Goal: Task Accomplishment & Management: Use online tool/utility

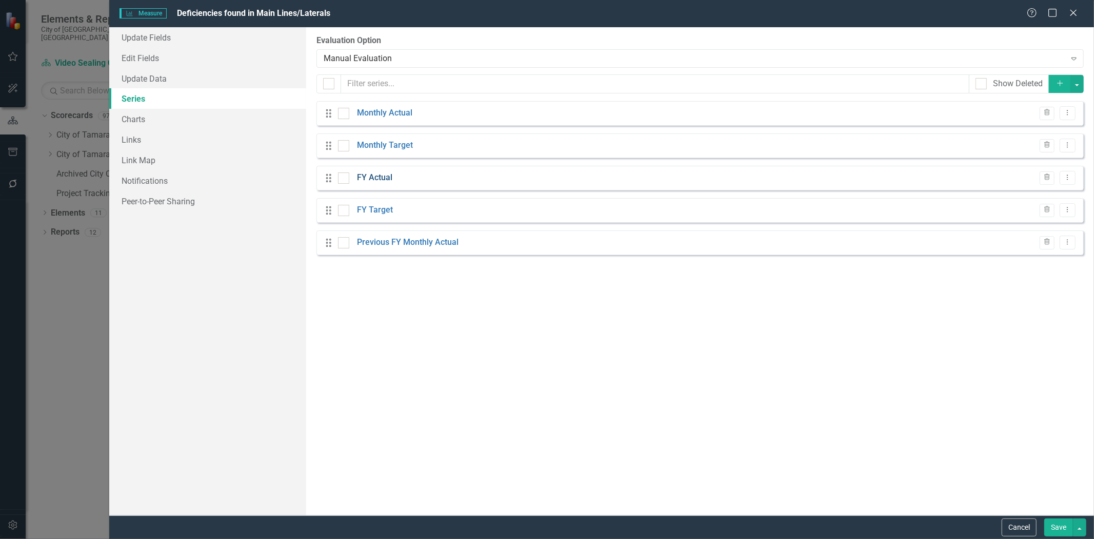
click at [373, 182] on link "FY Actual" at bounding box center [374, 178] width 35 height 12
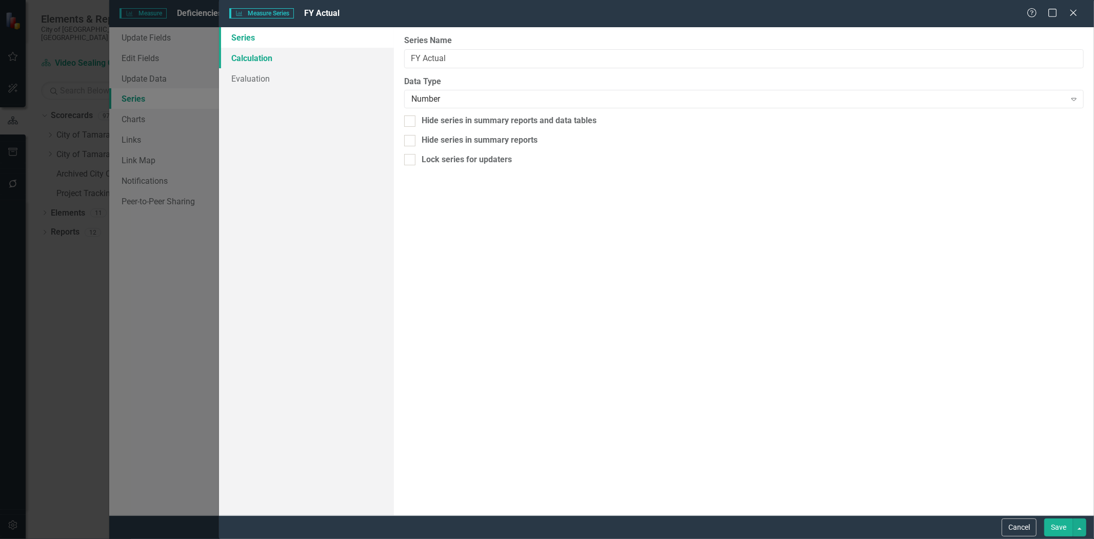
click at [265, 63] on link "Calculation" at bounding box center [306, 58] width 175 height 21
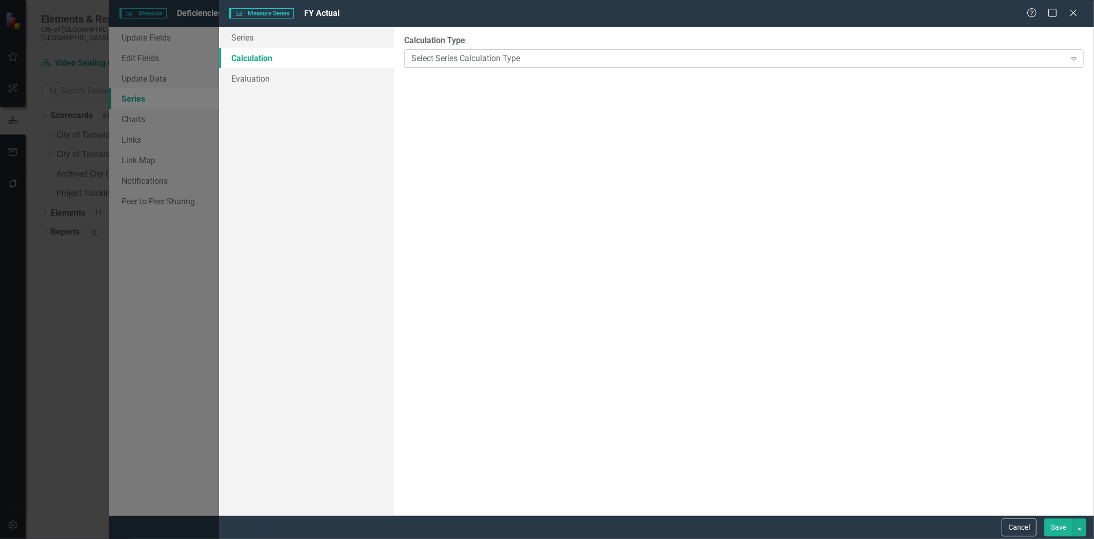
click at [439, 57] on div "Select Series Calculation Type" at bounding box center [738, 58] width 654 height 12
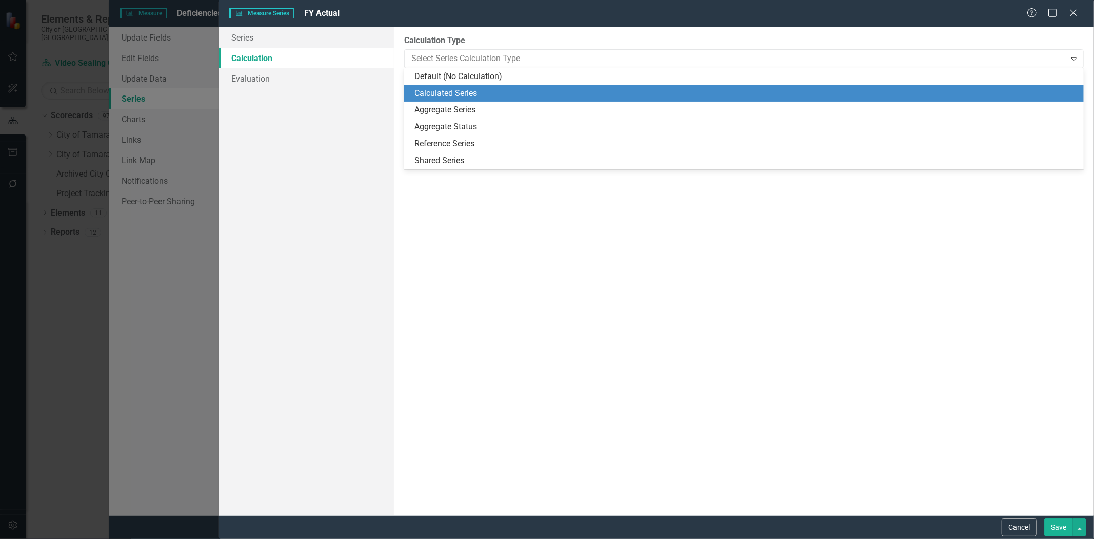
click at [434, 90] on div "Calculated Series" at bounding box center [745, 94] width 663 height 12
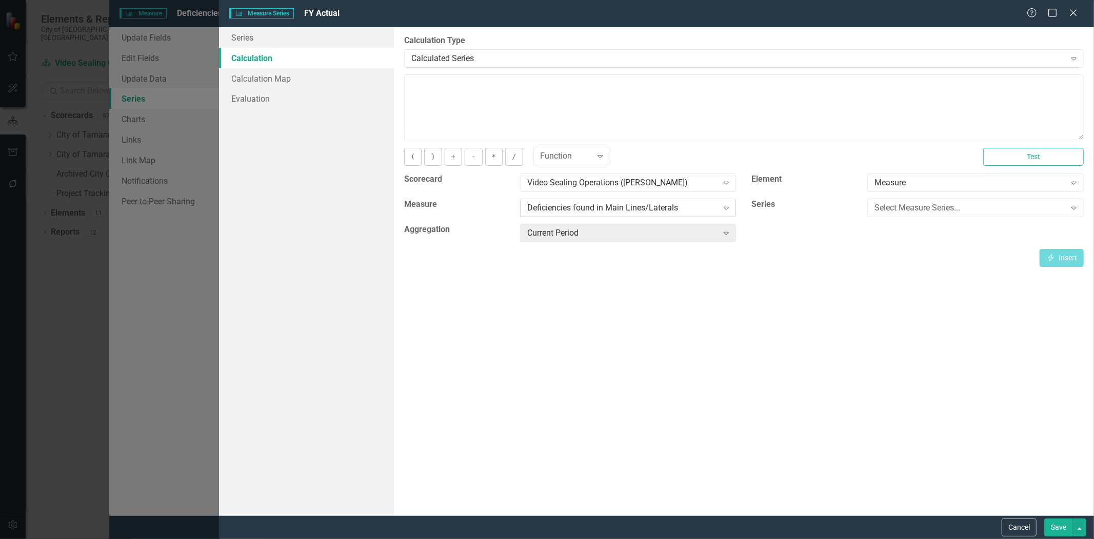
click at [607, 206] on div "Deficiencies found in Main Lines/Laterals" at bounding box center [622, 208] width 191 height 12
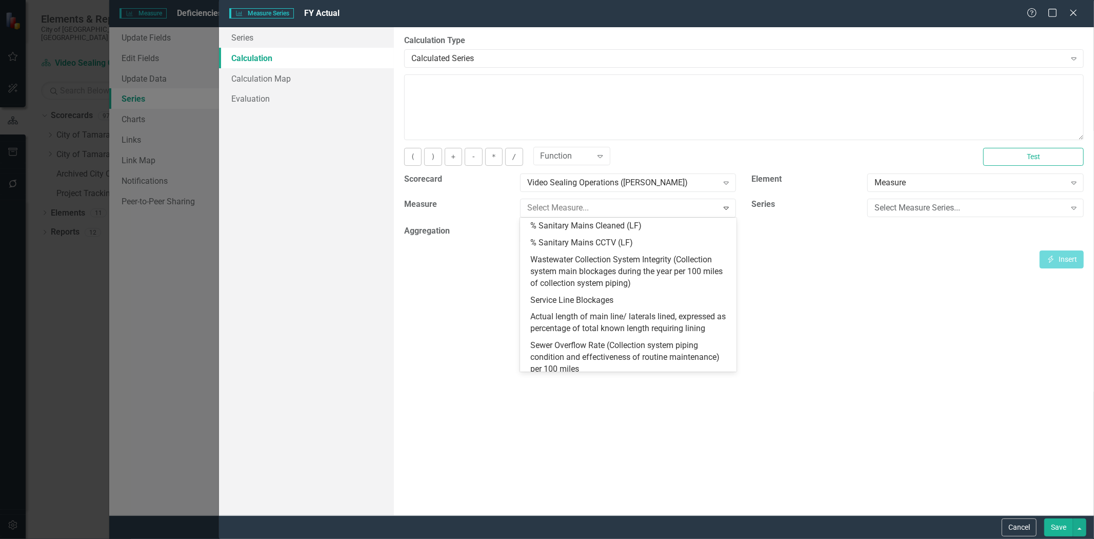
scroll to position [56, 0]
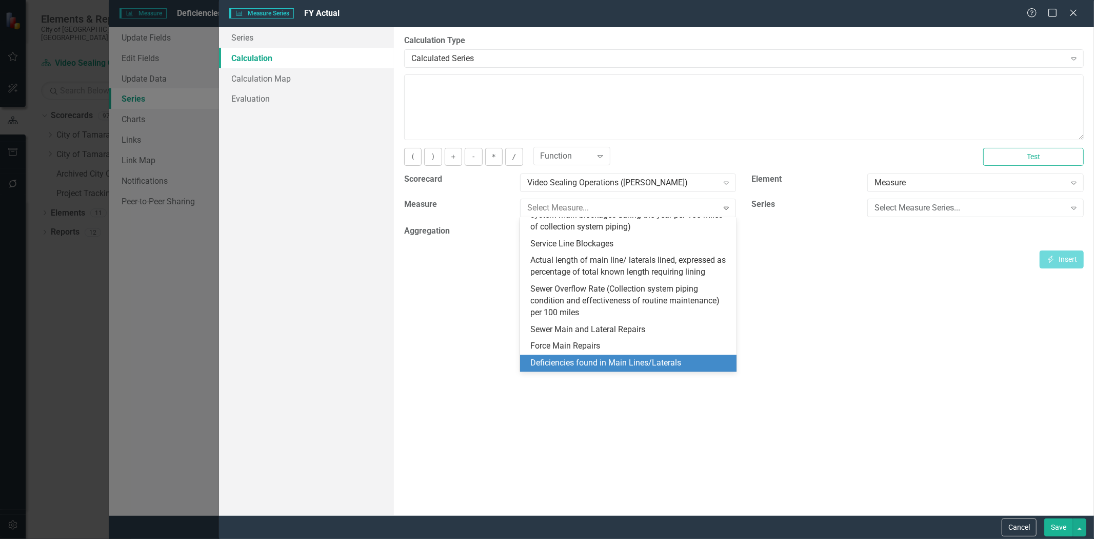
click at [650, 364] on div "Deficiencies found in Main Lines/Laterals" at bounding box center [630, 363] width 200 height 12
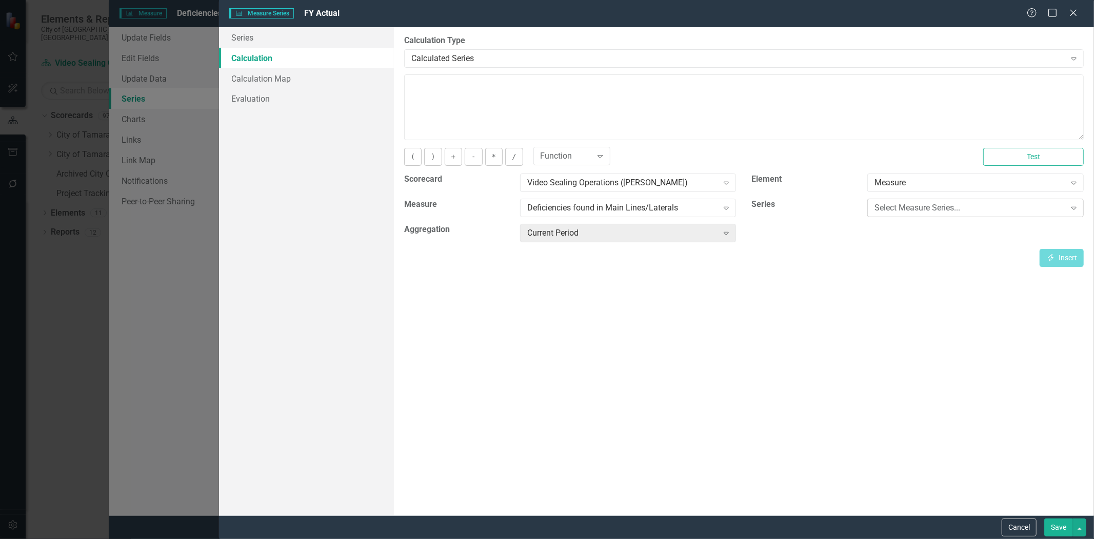
click at [906, 211] on div "Select Measure Series..." at bounding box center [970, 208] width 191 height 12
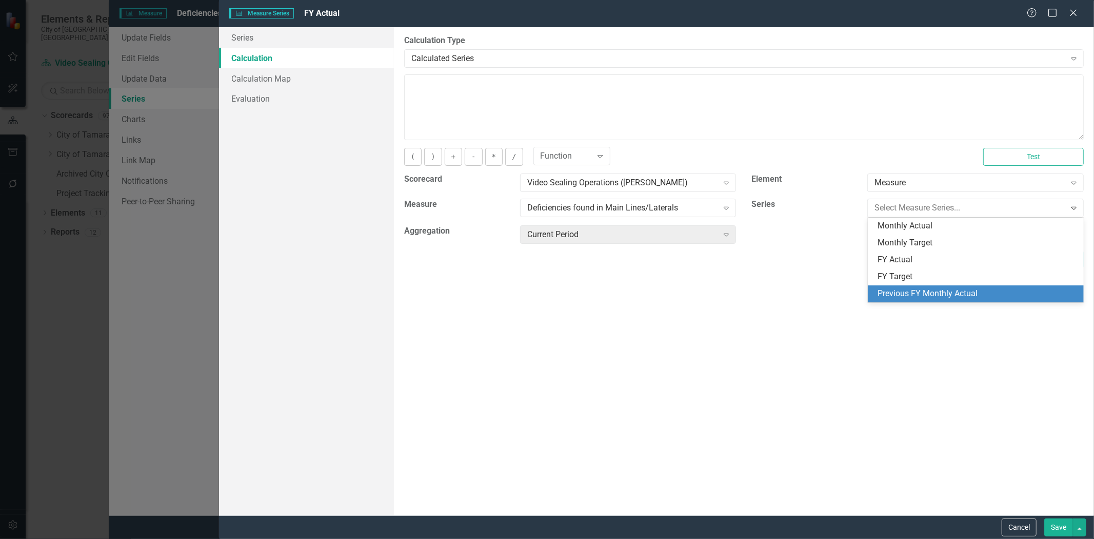
click at [876, 327] on div "By default, series in ClearPoint are not calculated. So, if you leave the form …" at bounding box center [744, 271] width 700 height 488
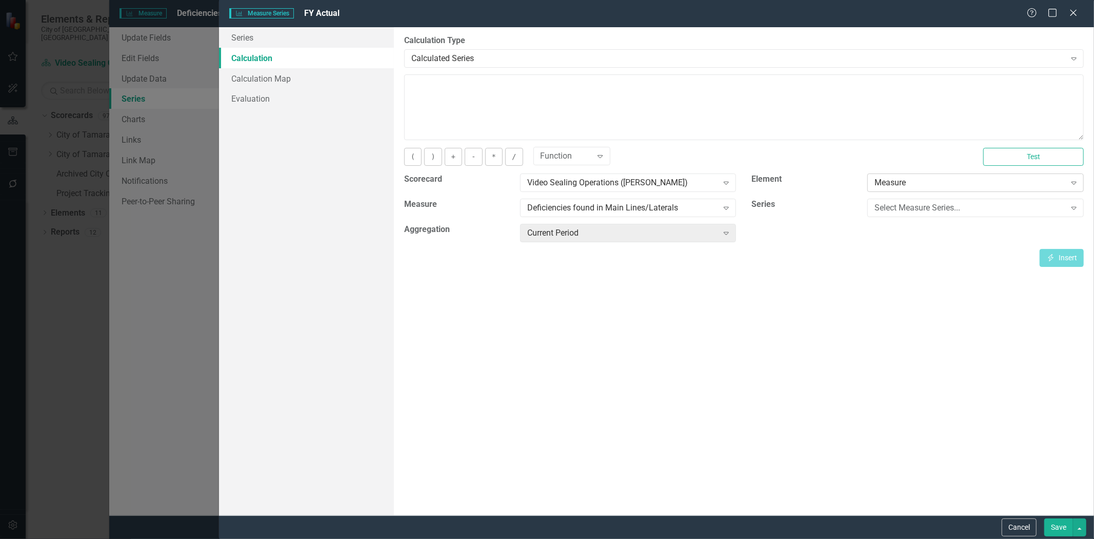
click at [934, 182] on div "Measure" at bounding box center [970, 183] width 191 height 12
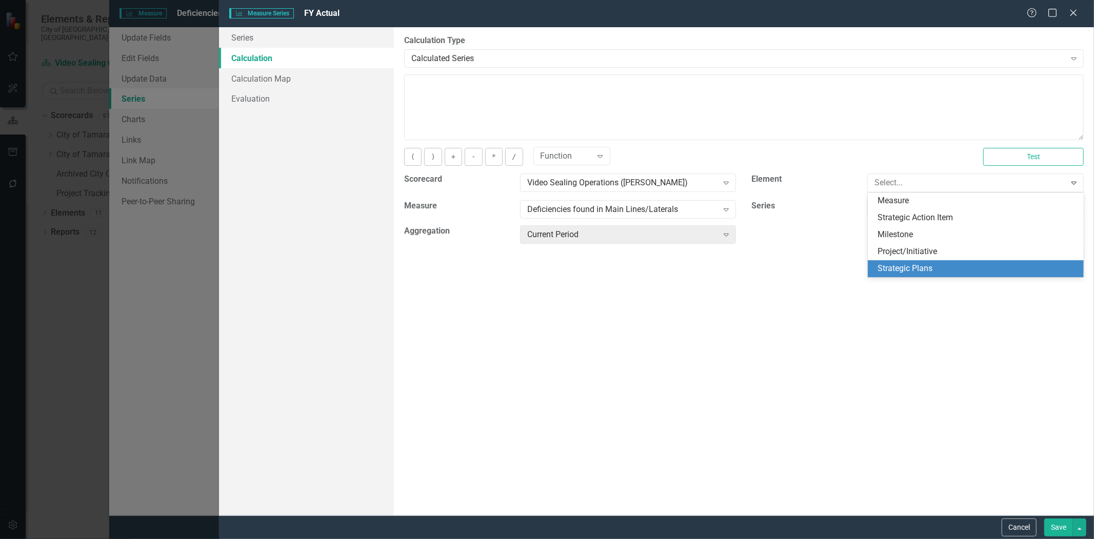
click at [899, 307] on div "By default, series in ClearPoint are not calculated. So, if you leave the form …" at bounding box center [744, 271] width 700 height 488
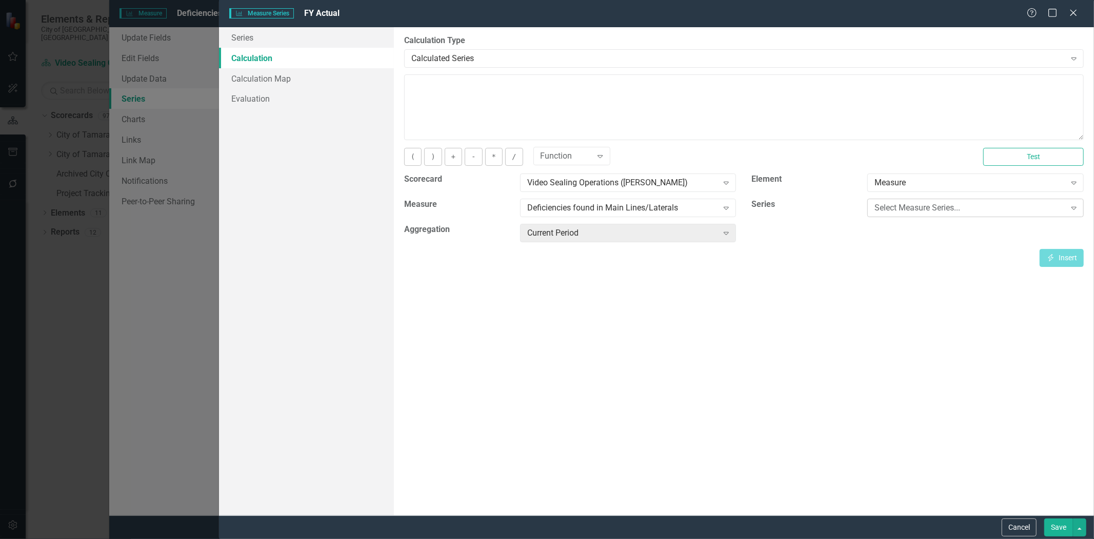
click at [887, 212] on div "Select Measure Series..." at bounding box center [970, 208] width 191 height 12
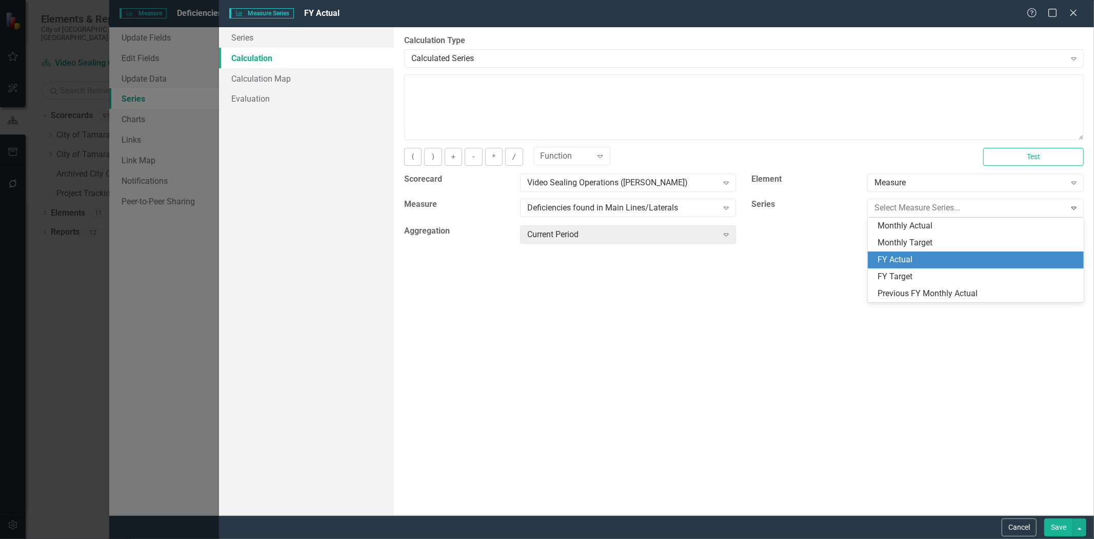
click at [908, 262] on div "FY Actual" at bounding box center [978, 260] width 200 height 12
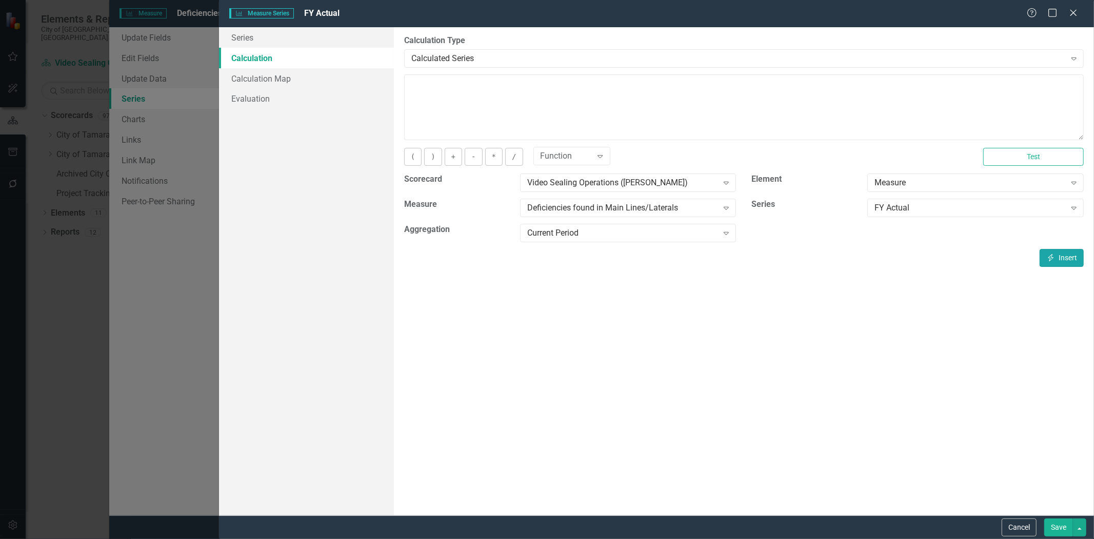
click at [1058, 257] on button "Insert Insert" at bounding box center [1062, 258] width 44 height 18
type textarea "[m2008682][FY Actual][CurrentPeriod]"
click at [1050, 524] on button "Save" at bounding box center [1058, 527] width 29 height 18
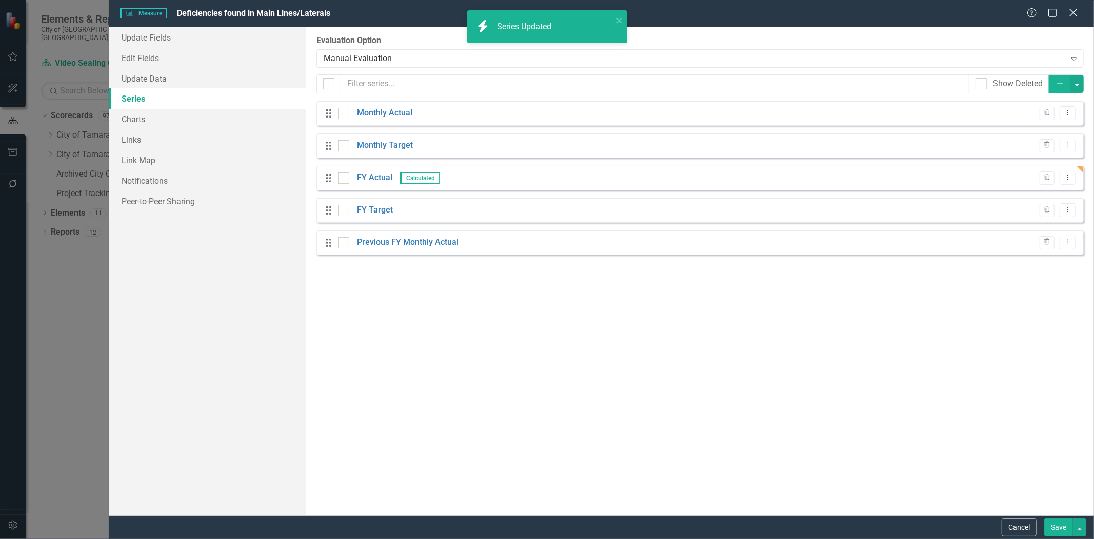
click at [1075, 17] on icon "Close" at bounding box center [1073, 13] width 13 height 10
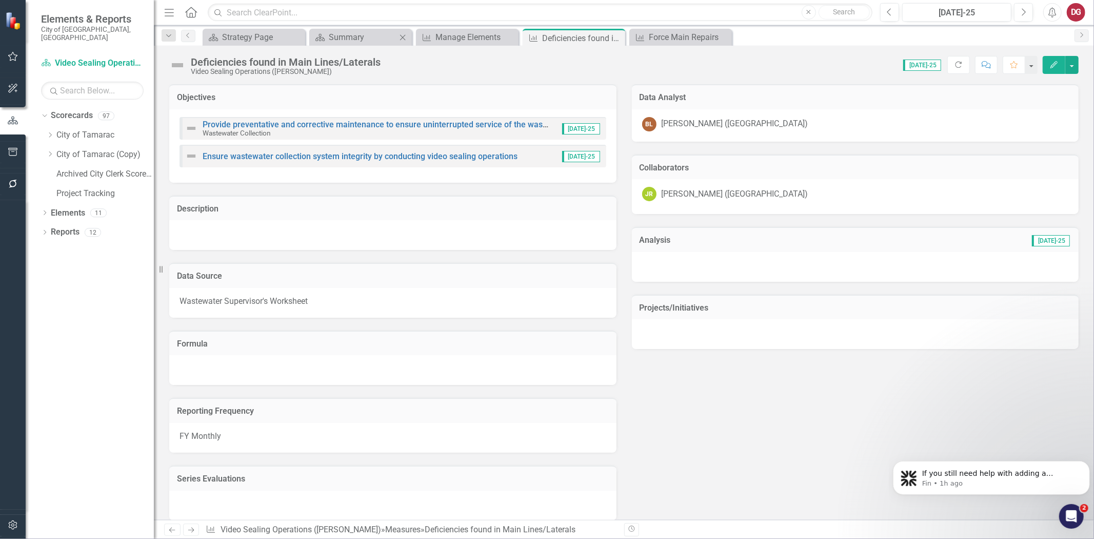
click at [346, 45] on div "Scorecard Summary Close" at bounding box center [360, 37] width 103 height 17
click at [352, 39] on div "Summary" at bounding box center [363, 37] width 68 height 13
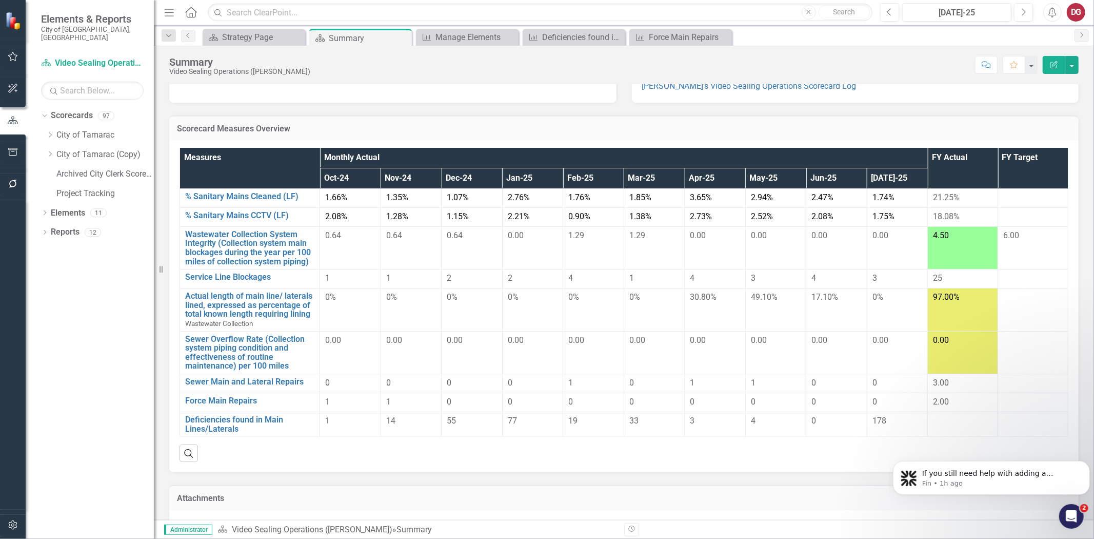
scroll to position [67, 0]
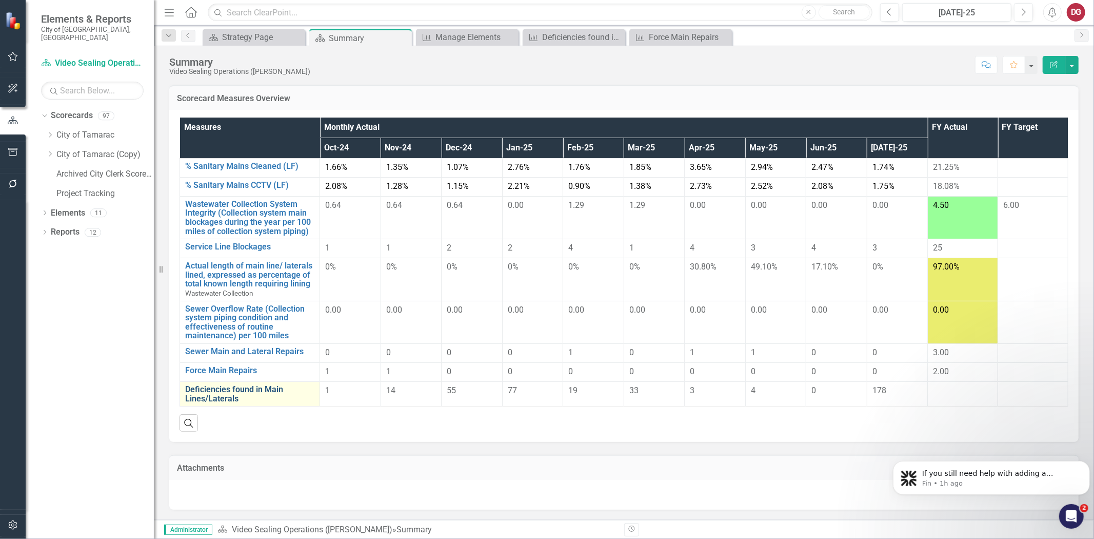
click at [254, 390] on link "Deficiencies found in Main Lines/Laterals" at bounding box center [249, 394] width 129 height 18
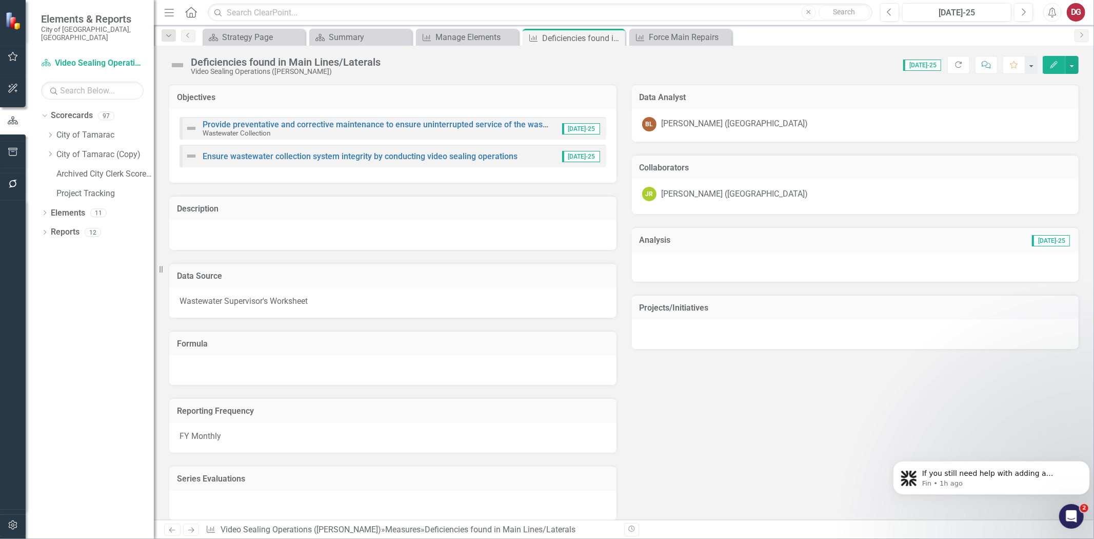
click at [1049, 70] on button "Edit" at bounding box center [1054, 65] width 23 height 18
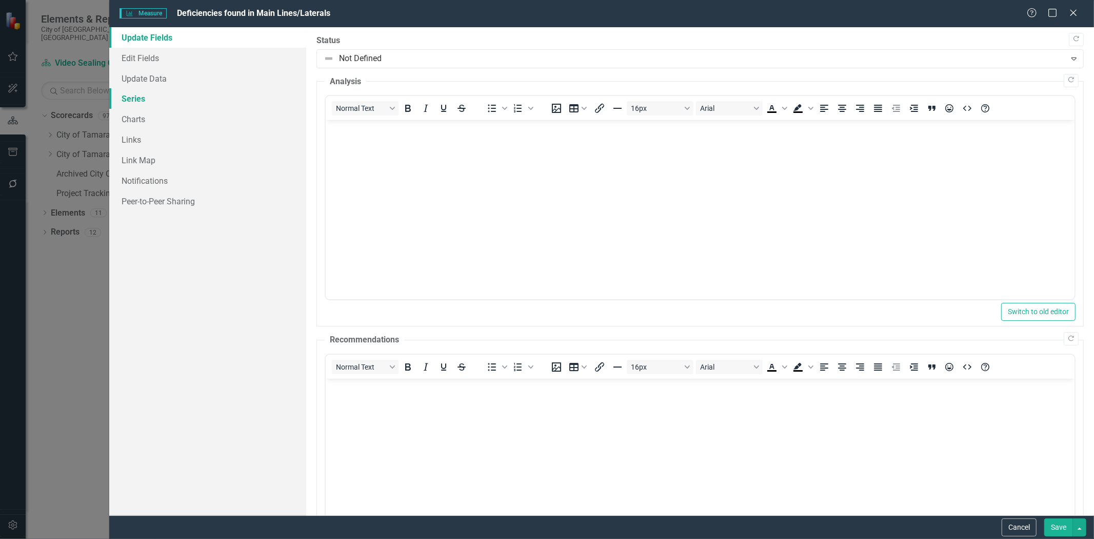
click at [137, 93] on link "Series" at bounding box center [207, 98] width 197 height 21
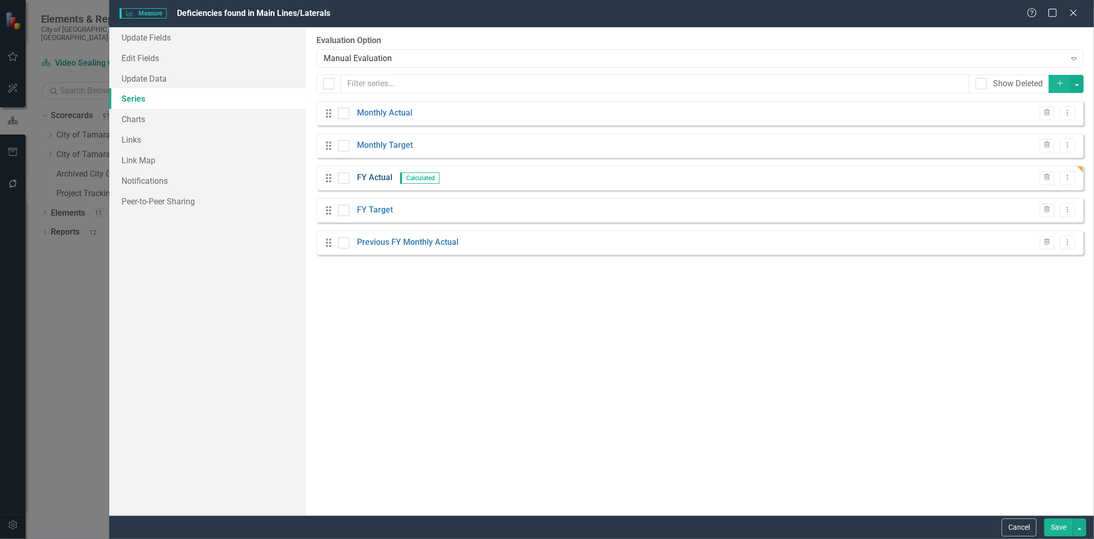
click at [378, 178] on link "FY Actual" at bounding box center [374, 178] width 35 height 12
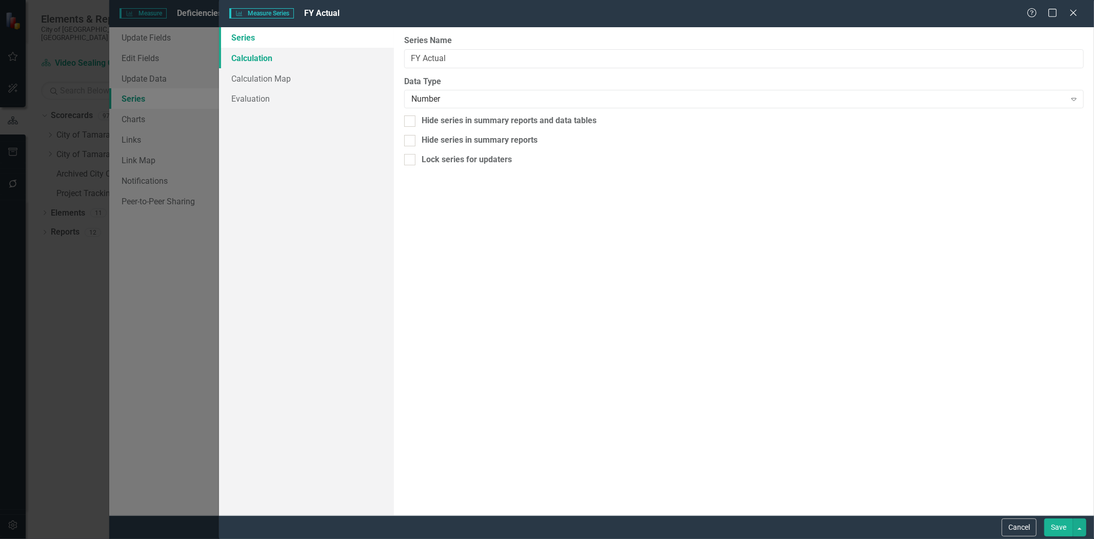
click at [244, 56] on link "Calculation" at bounding box center [306, 58] width 175 height 21
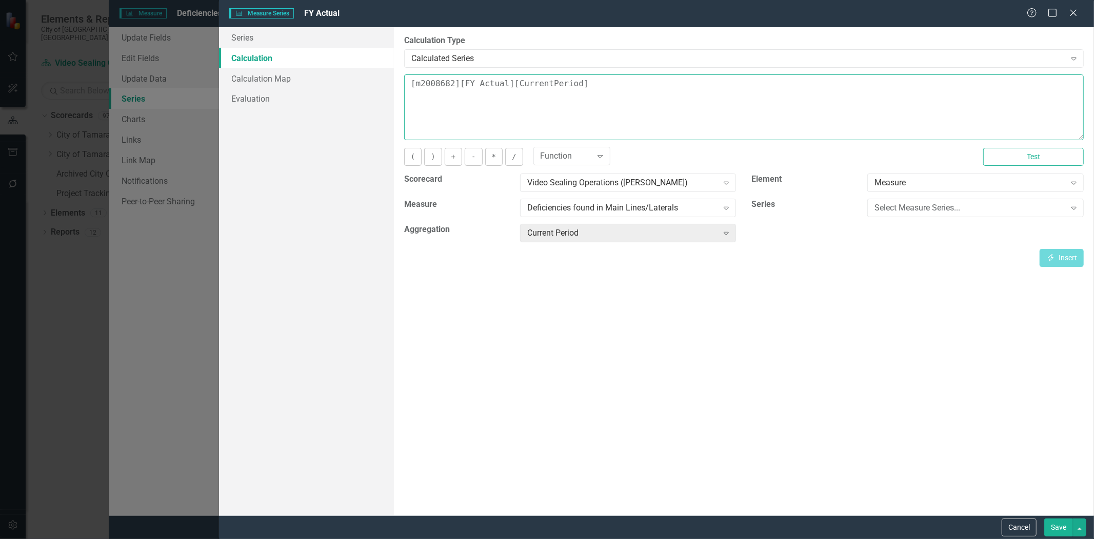
click at [575, 96] on textarea "[m2008682][FY Actual][CurrentPeriod]" at bounding box center [744, 107] width 680 height 66
click at [1065, 532] on button "Save" at bounding box center [1058, 527] width 29 height 18
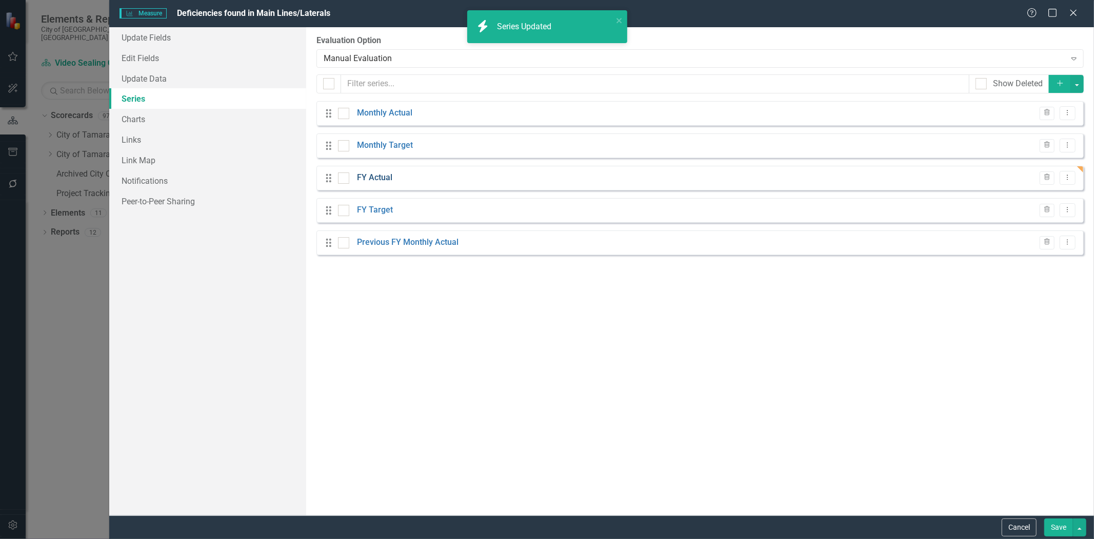
click at [380, 174] on link "FY Actual" at bounding box center [374, 178] width 35 height 12
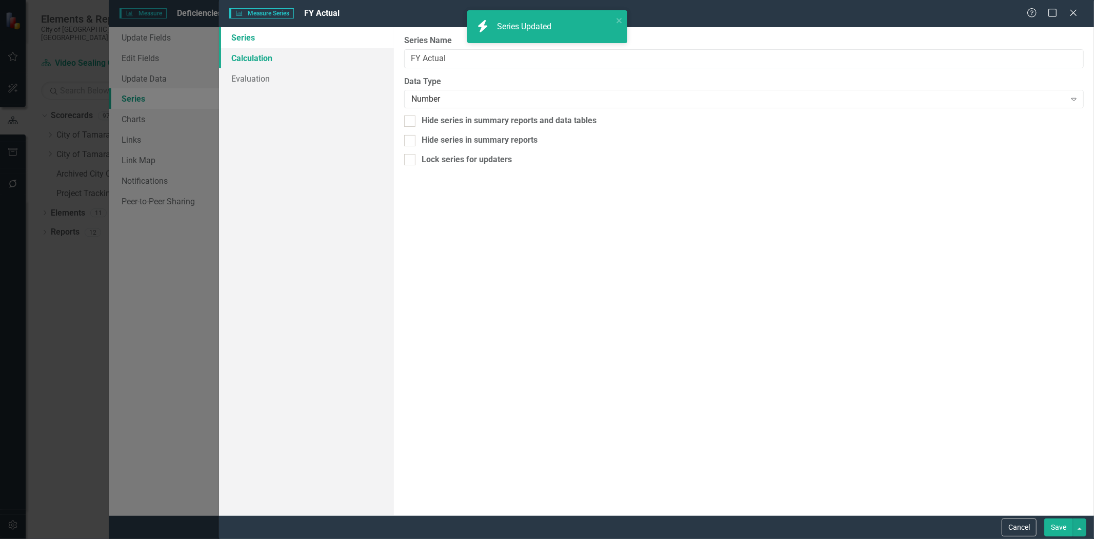
click at [268, 58] on link "Calculation" at bounding box center [306, 58] width 175 height 21
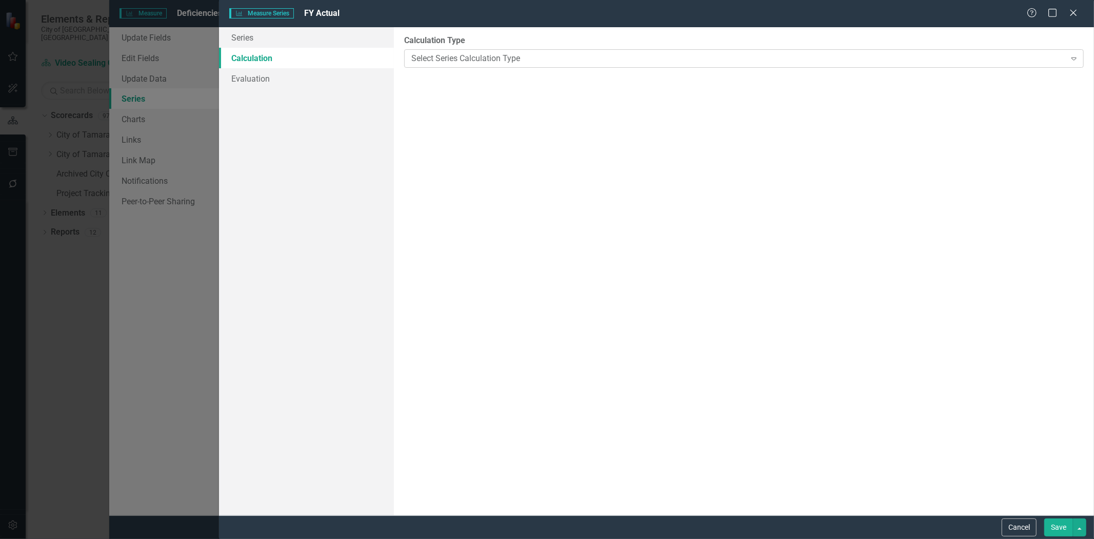
click at [445, 57] on div "Select Series Calculation Type" at bounding box center [738, 58] width 654 height 12
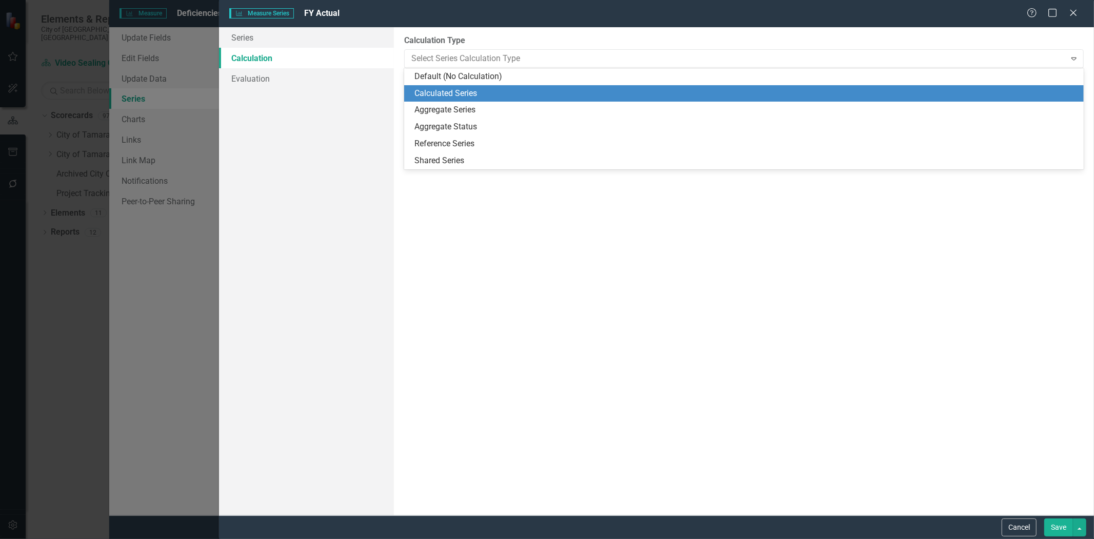
click at [445, 94] on div "Calculated Series" at bounding box center [745, 94] width 663 height 12
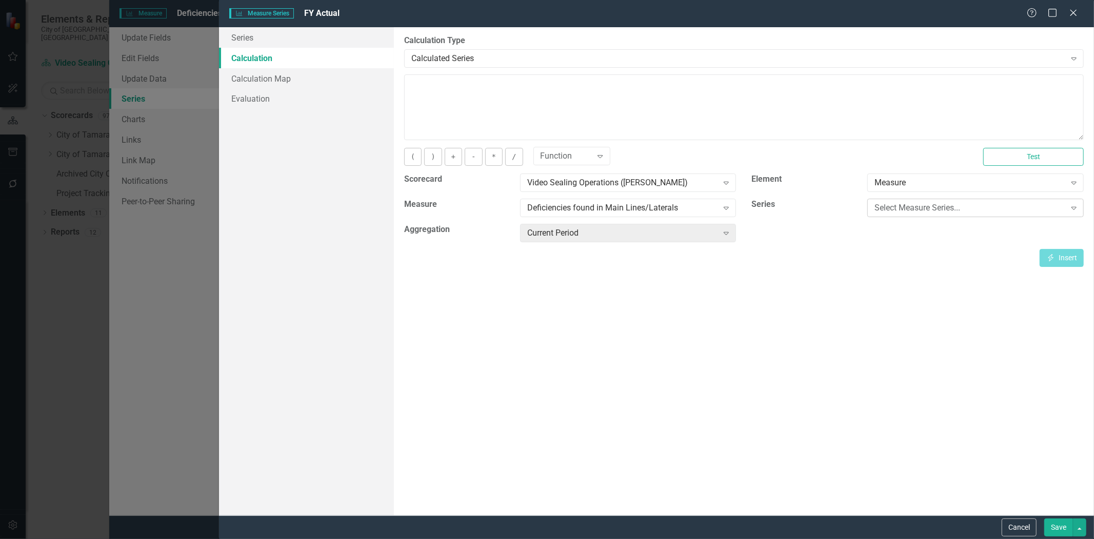
click at [908, 204] on div "Select Measure Series..." at bounding box center [970, 208] width 191 height 12
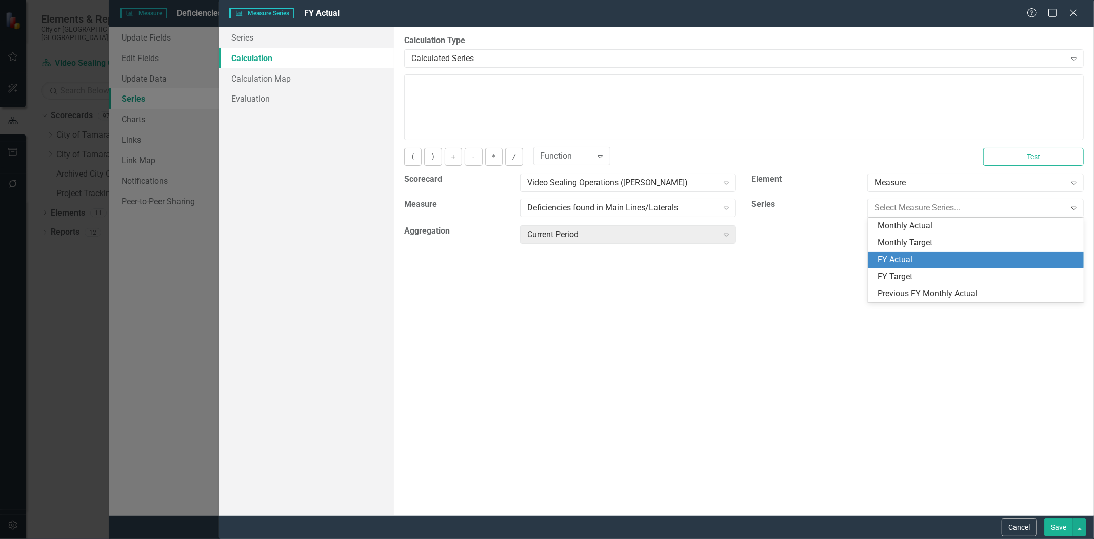
click at [896, 265] on div "FY Actual" at bounding box center [978, 260] width 200 height 12
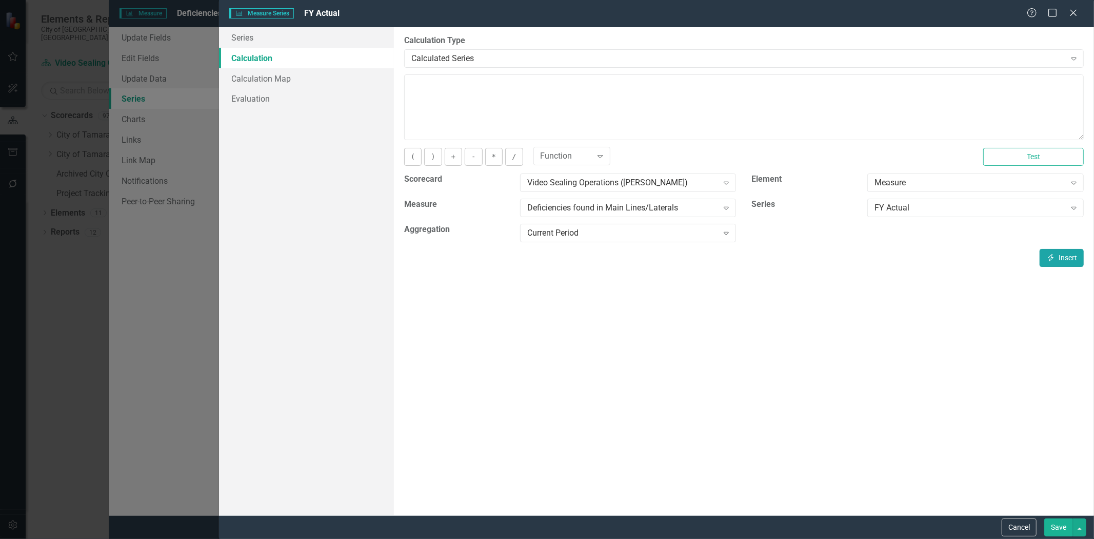
click at [1062, 257] on button "Insert Insert" at bounding box center [1062, 258] width 44 height 18
click at [475, 156] on button "-" at bounding box center [473, 157] width 17 height 18
click at [977, 207] on div "FY Actual" at bounding box center [970, 208] width 191 height 12
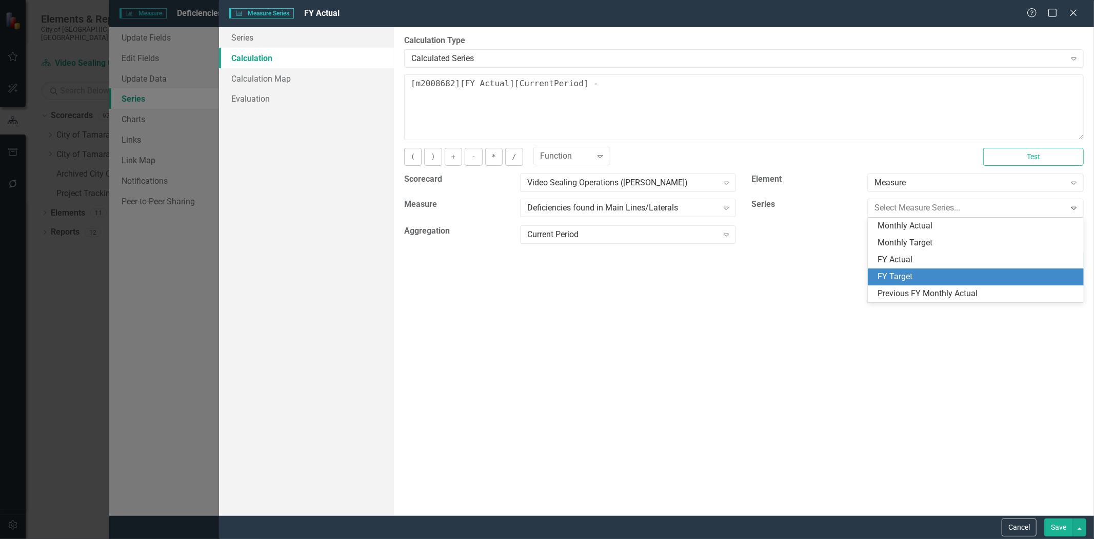
click at [919, 274] on div "FY Target" at bounding box center [978, 277] width 200 height 12
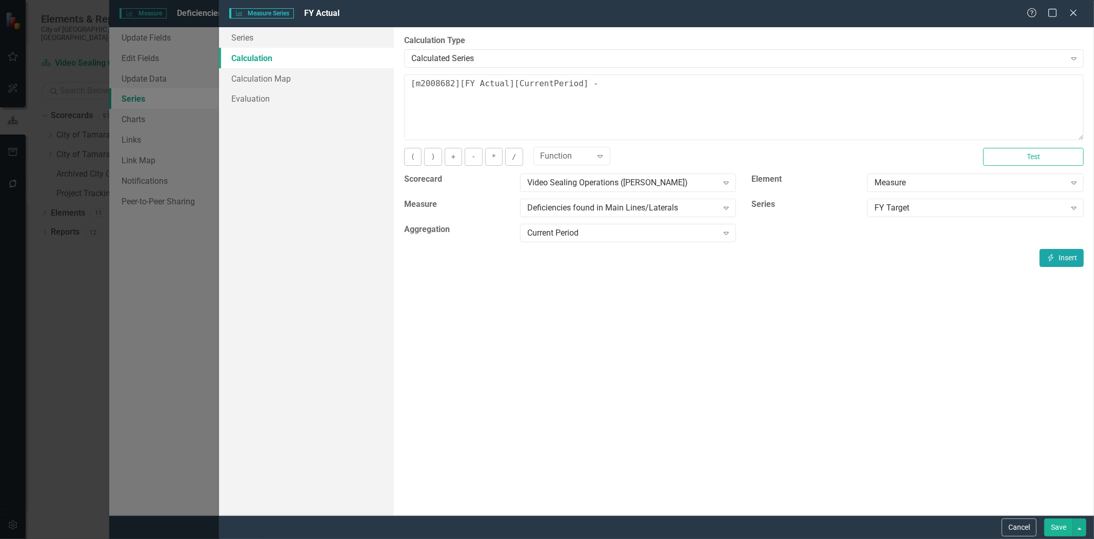
click at [1071, 255] on button "Insert Insert" at bounding box center [1062, 258] width 44 height 18
type textarea "[m2008682][FY Actual][CurrentPeriod] - [m2008682][FY Target][CurrentPeriod]"
click at [1060, 531] on button "Save" at bounding box center [1058, 527] width 29 height 18
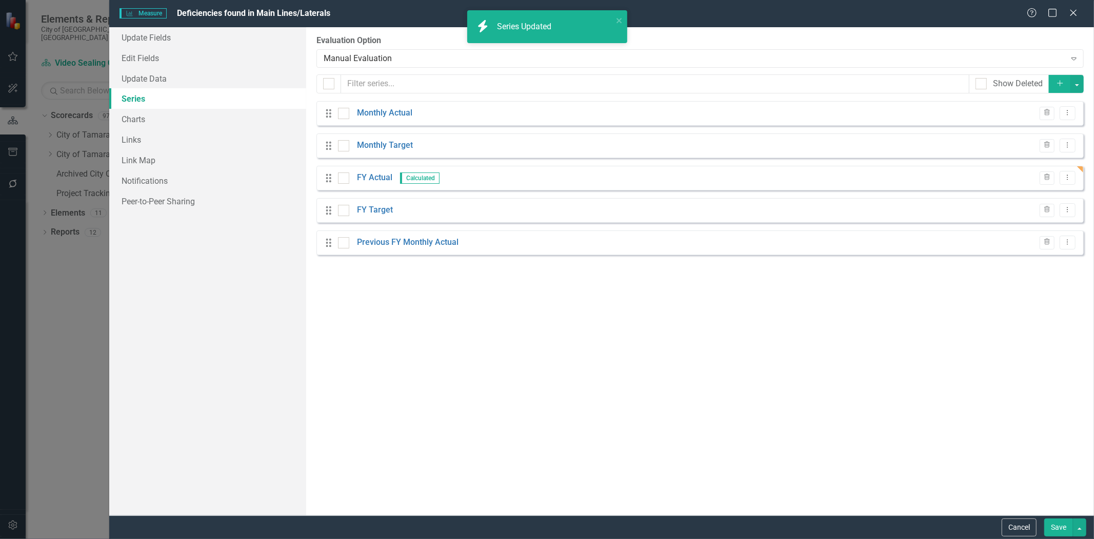
click at [1050, 529] on button "Save" at bounding box center [1058, 527] width 29 height 18
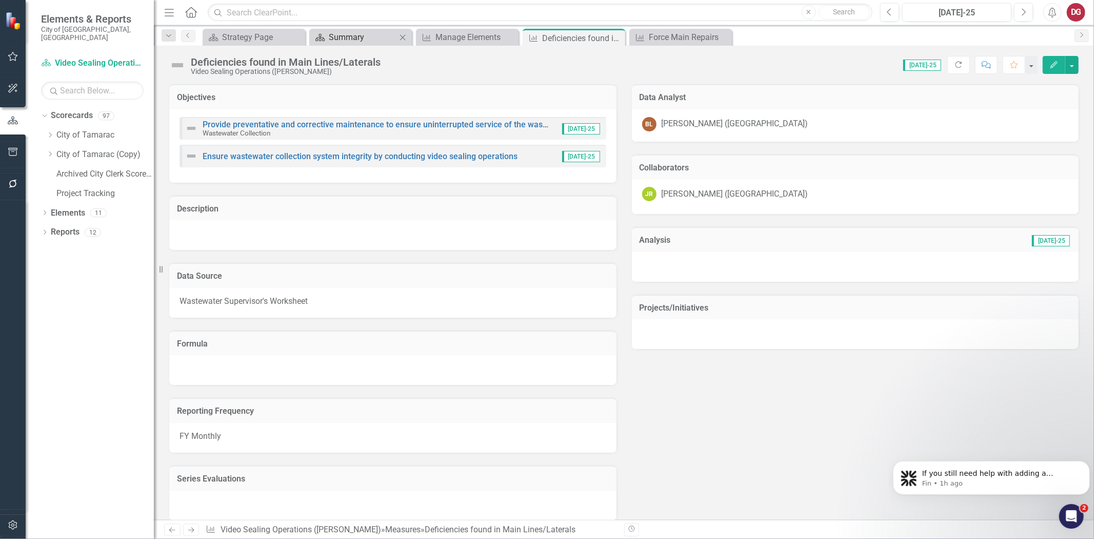
click at [371, 38] on div "Summary" at bounding box center [363, 37] width 68 height 13
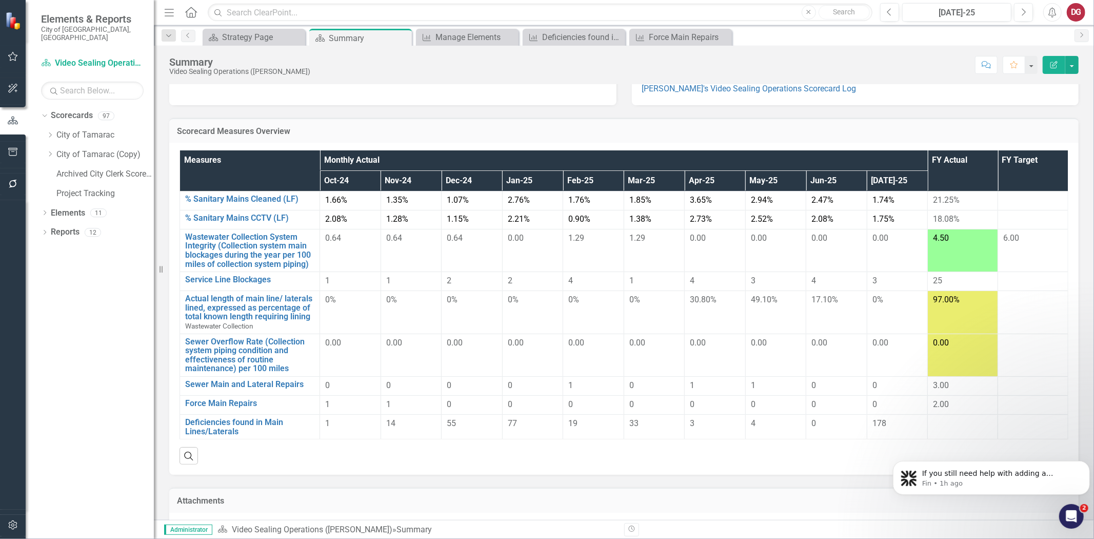
scroll to position [67, 0]
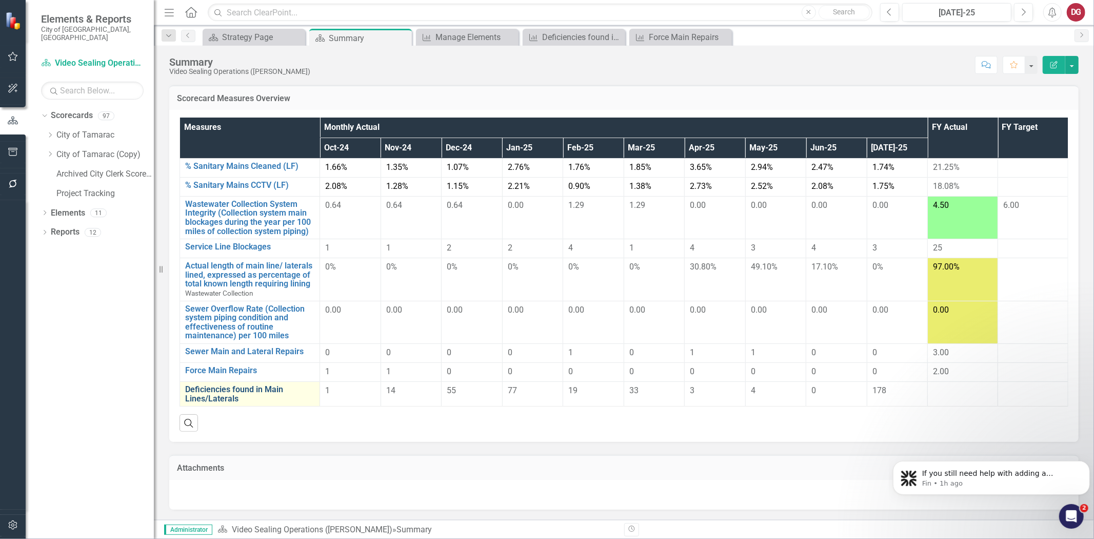
click at [265, 386] on link "Deficiencies found in Main Lines/Laterals" at bounding box center [249, 394] width 129 height 18
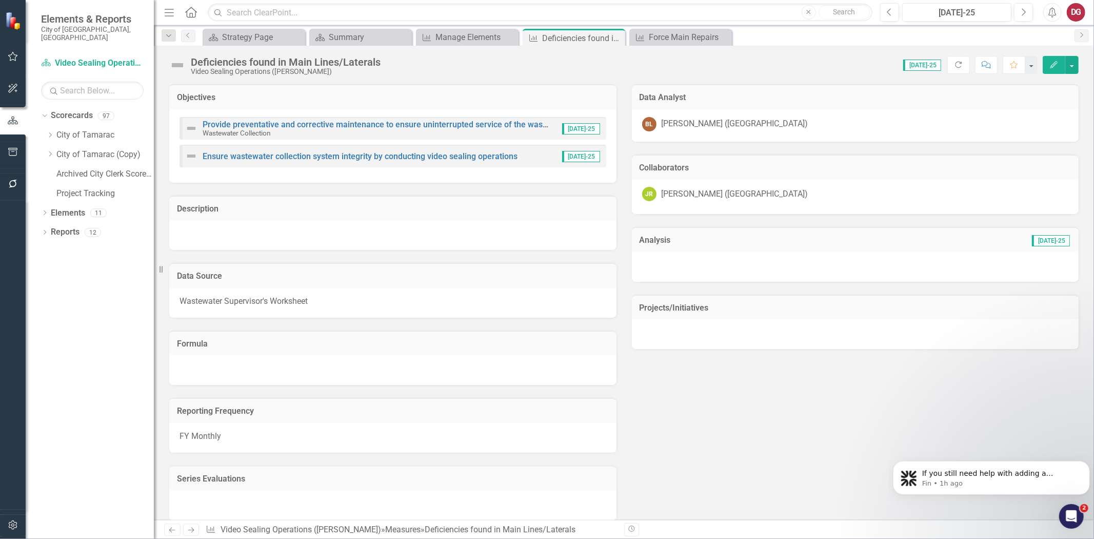
click at [1058, 65] on icon "Edit" at bounding box center [1053, 64] width 9 height 7
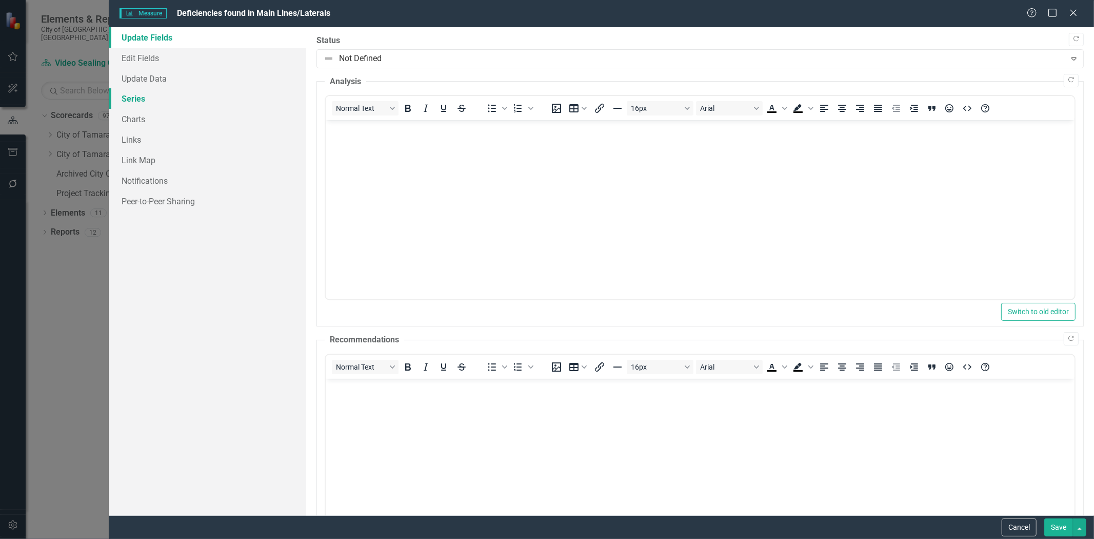
click at [142, 95] on link "Series" at bounding box center [207, 98] width 197 height 21
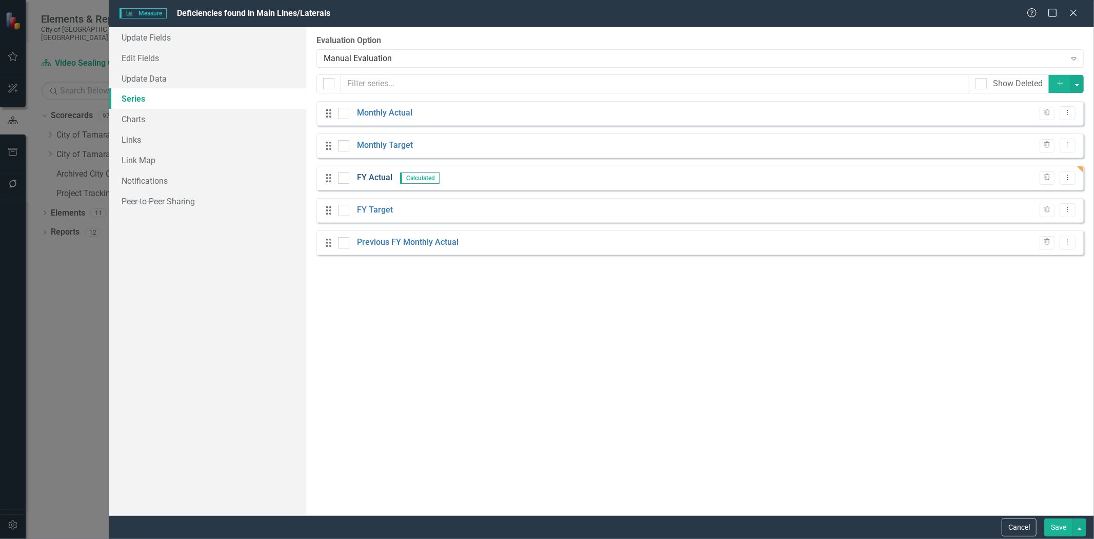
click at [375, 180] on link "FY Actual" at bounding box center [374, 178] width 35 height 12
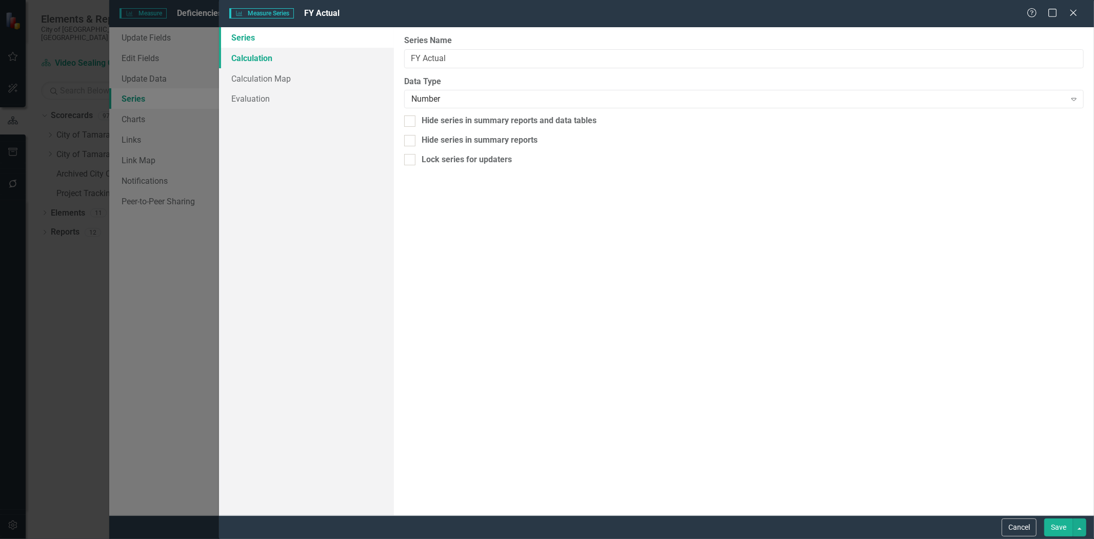
click at [248, 54] on link "Calculation" at bounding box center [306, 58] width 175 height 21
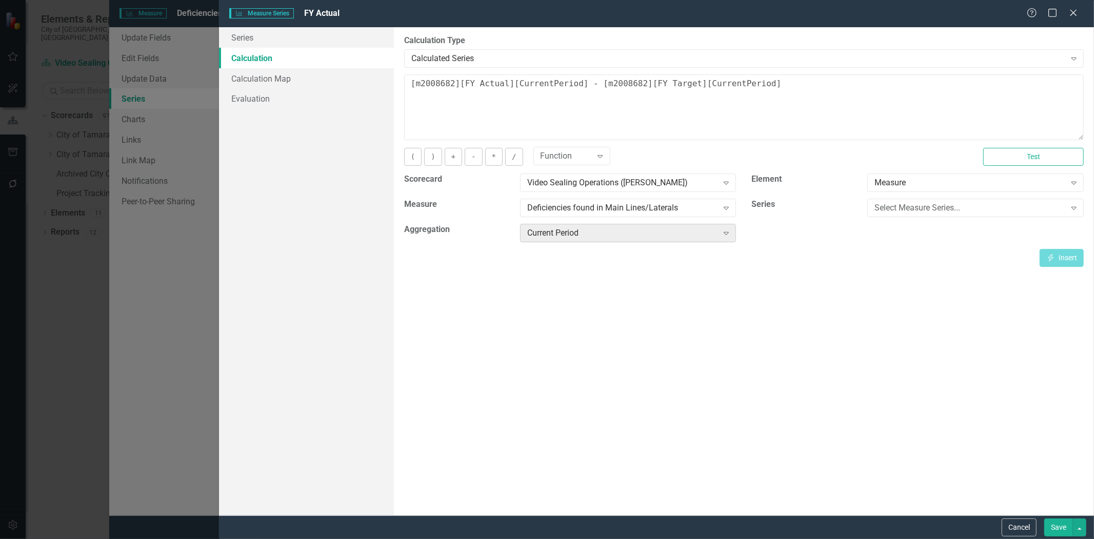
click at [632, 235] on div "Current Period" at bounding box center [622, 233] width 191 height 12
drag, startPoint x: 771, startPoint y: 90, endPoint x: 575, endPoint y: 91, distance: 195.9
click at [575, 91] on textarea "[m2008682][FY Actual][CurrentPeriod] - [m2008682][FY Target][CurrentPeriod]" at bounding box center [744, 107] width 680 height 66
click at [1019, 528] on button "Cancel" at bounding box center [1019, 527] width 35 height 18
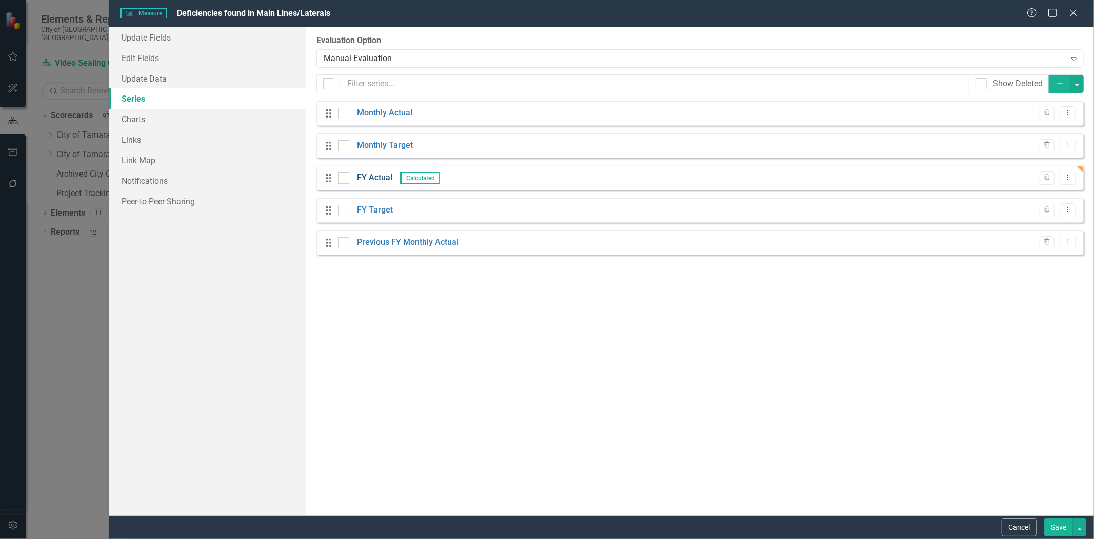
click at [383, 178] on link "FY Actual" at bounding box center [374, 178] width 35 height 12
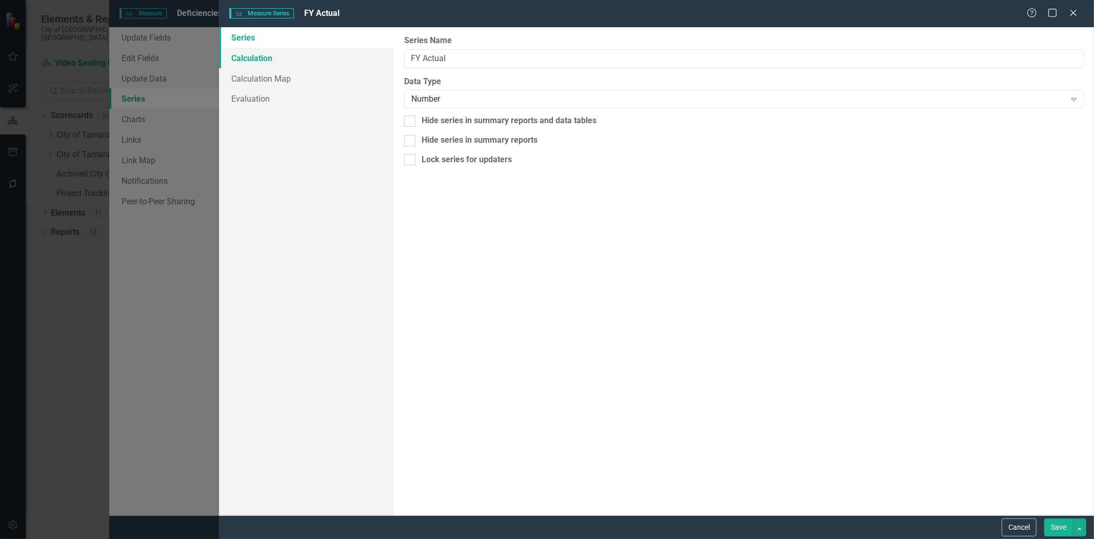
click at [261, 59] on link "Calculation" at bounding box center [306, 58] width 175 height 21
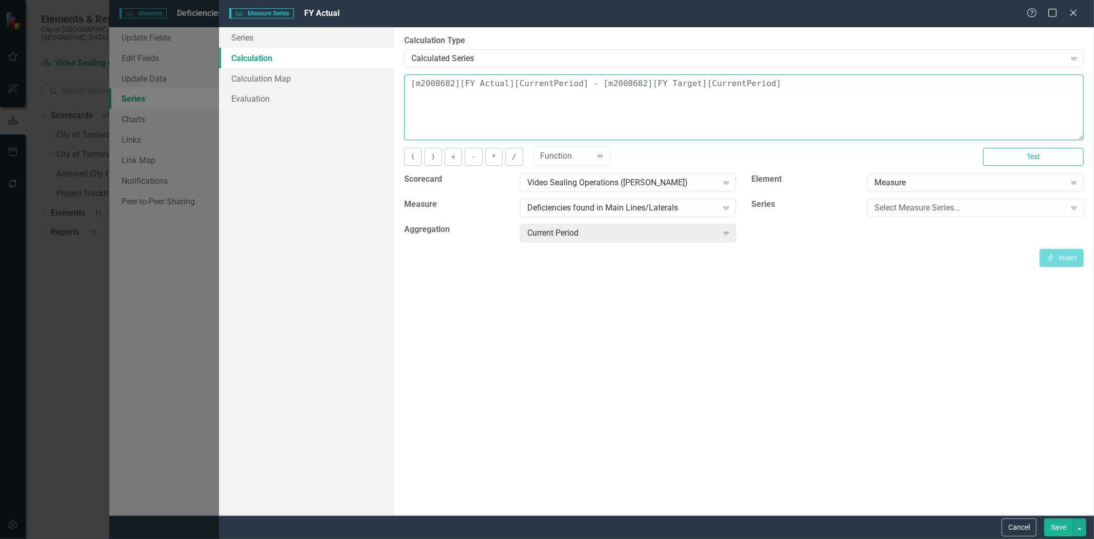
click at [722, 90] on textarea "[m2008682][FY Actual][CurrentPeriod] - [m2008682][FY Target][CurrentPeriod]" at bounding box center [744, 107] width 680 height 66
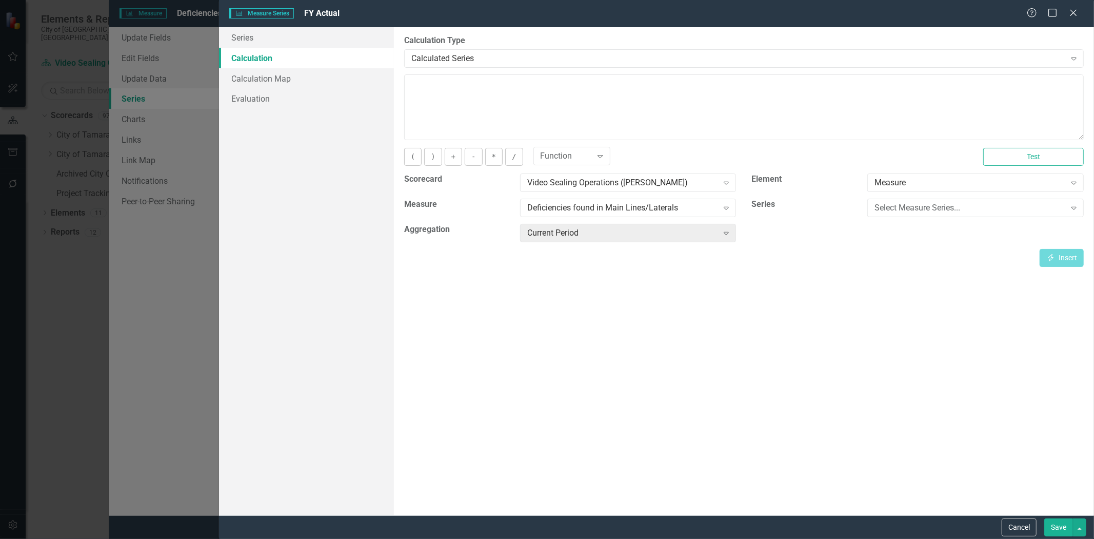
click at [1056, 525] on button "Save" at bounding box center [1058, 527] width 29 height 18
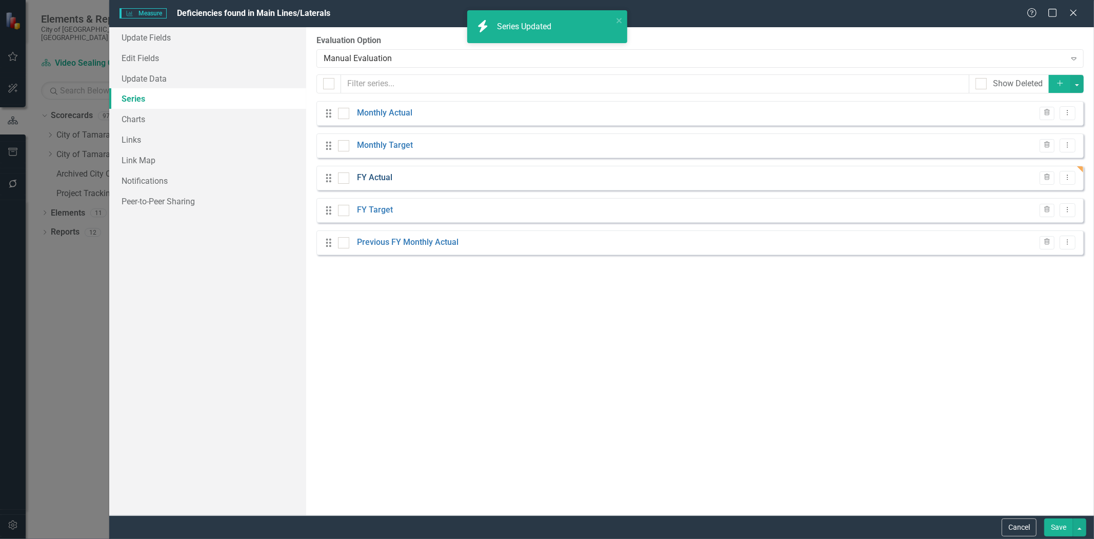
click at [378, 177] on link "FY Actual" at bounding box center [374, 178] width 35 height 12
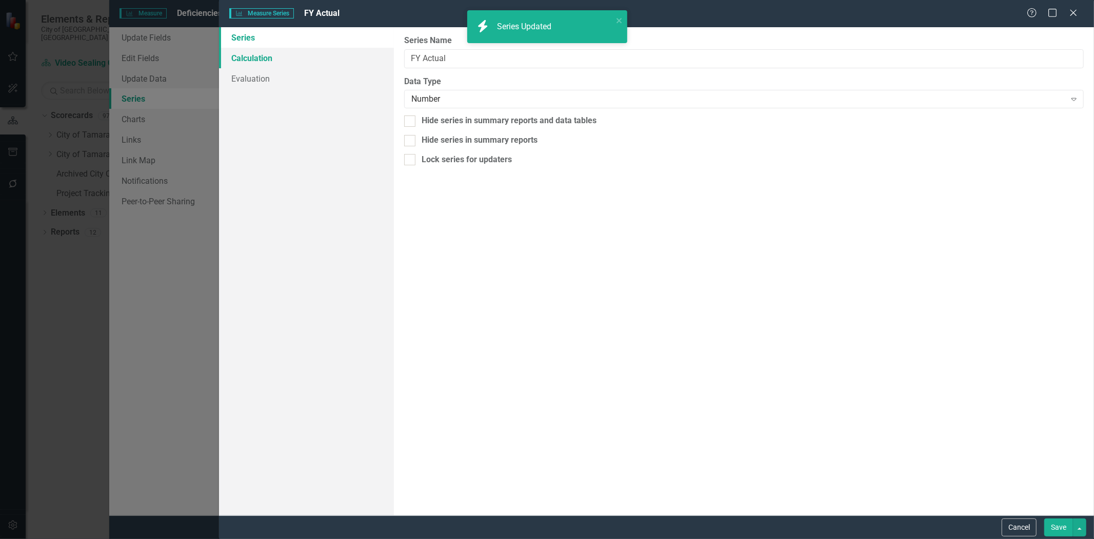
click at [268, 61] on link "Calculation" at bounding box center [306, 58] width 175 height 21
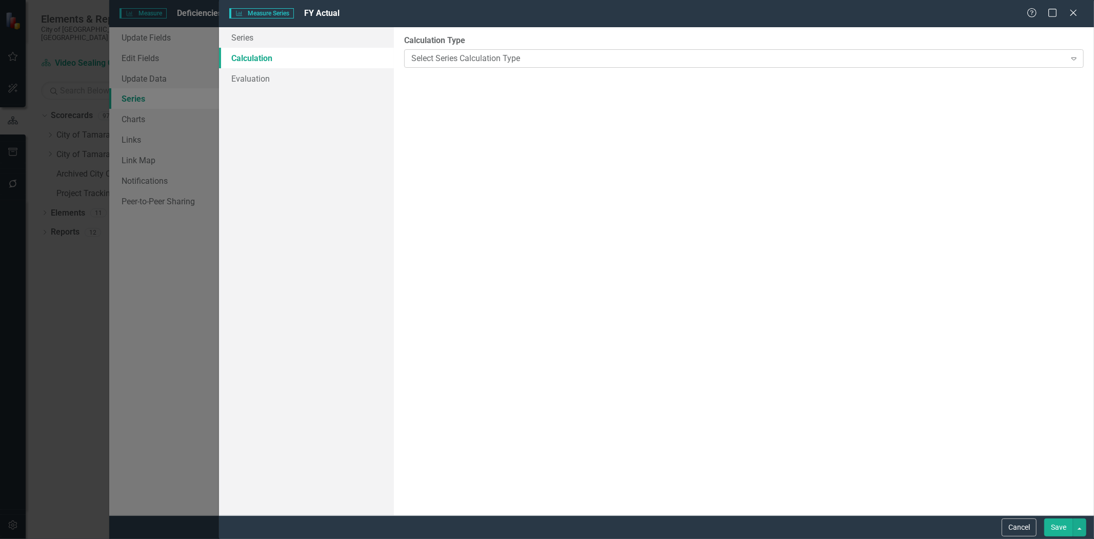
click at [455, 63] on div "Select Series Calculation Type" at bounding box center [738, 58] width 654 height 12
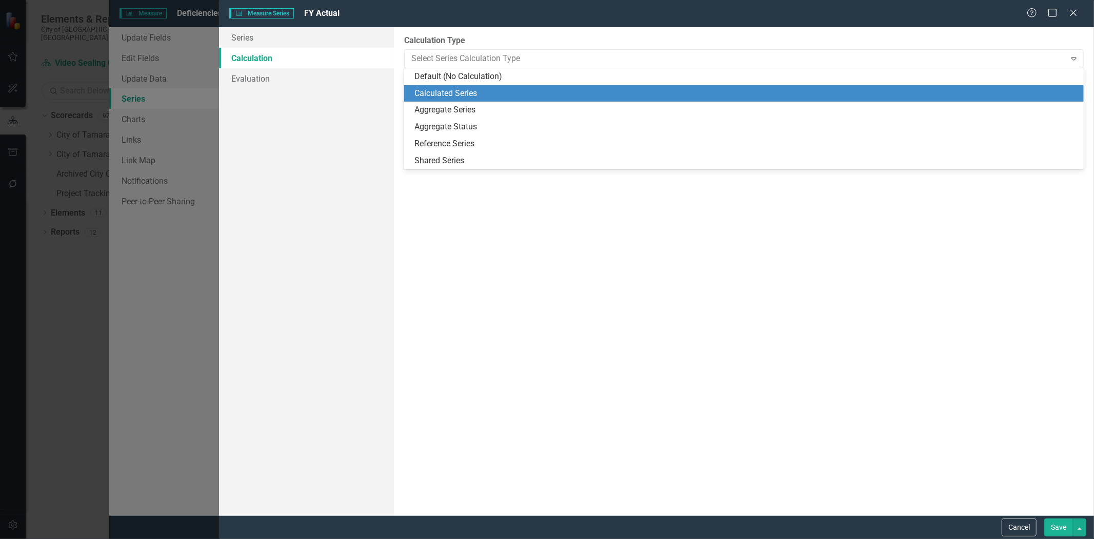
click at [447, 95] on div "Calculated Series" at bounding box center [745, 94] width 663 height 12
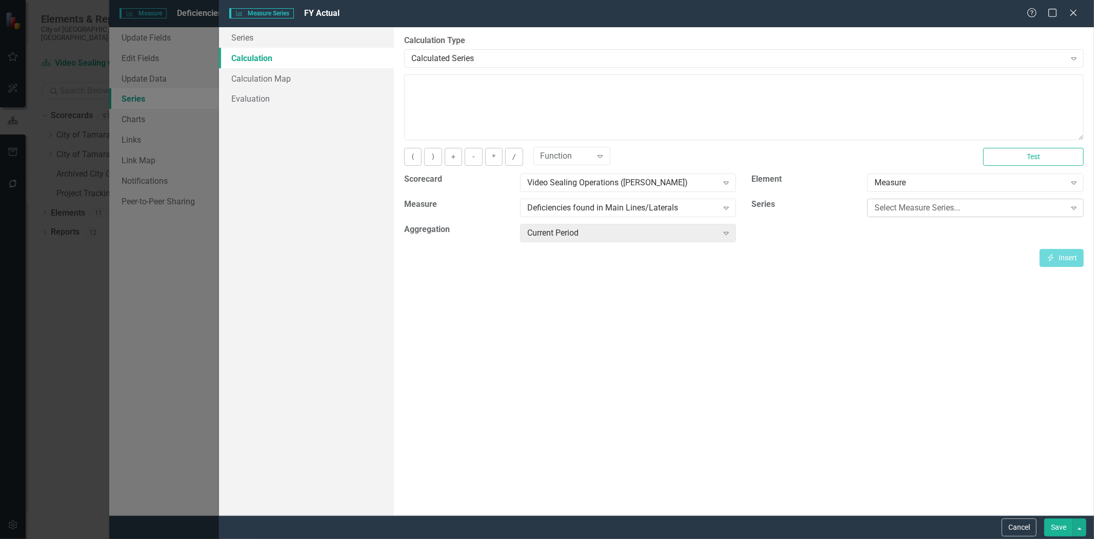
click at [893, 214] on div "Select Measure Series... Expand" at bounding box center [975, 208] width 216 height 18
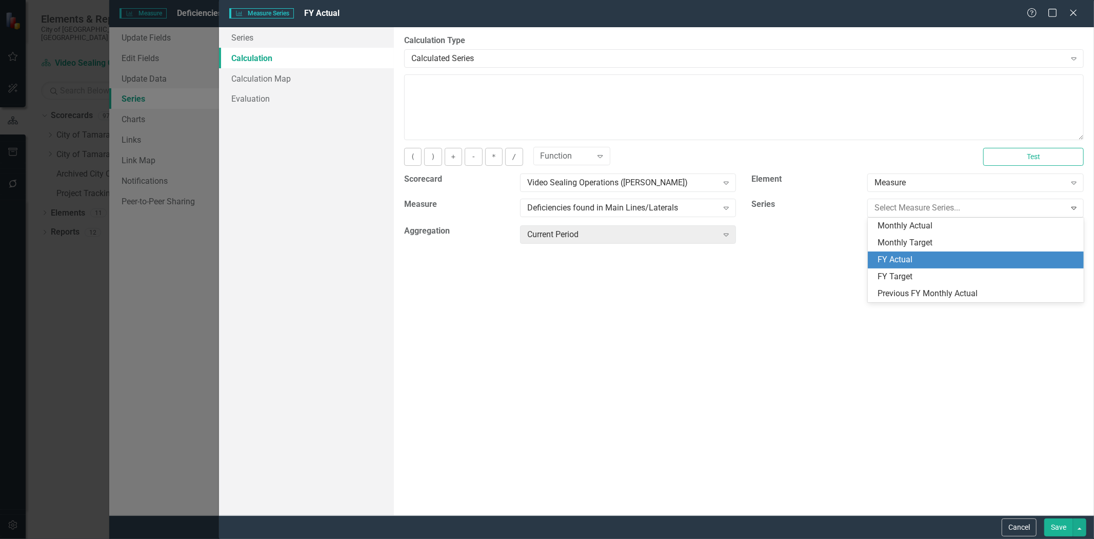
click at [910, 259] on div "FY Actual" at bounding box center [978, 260] width 200 height 12
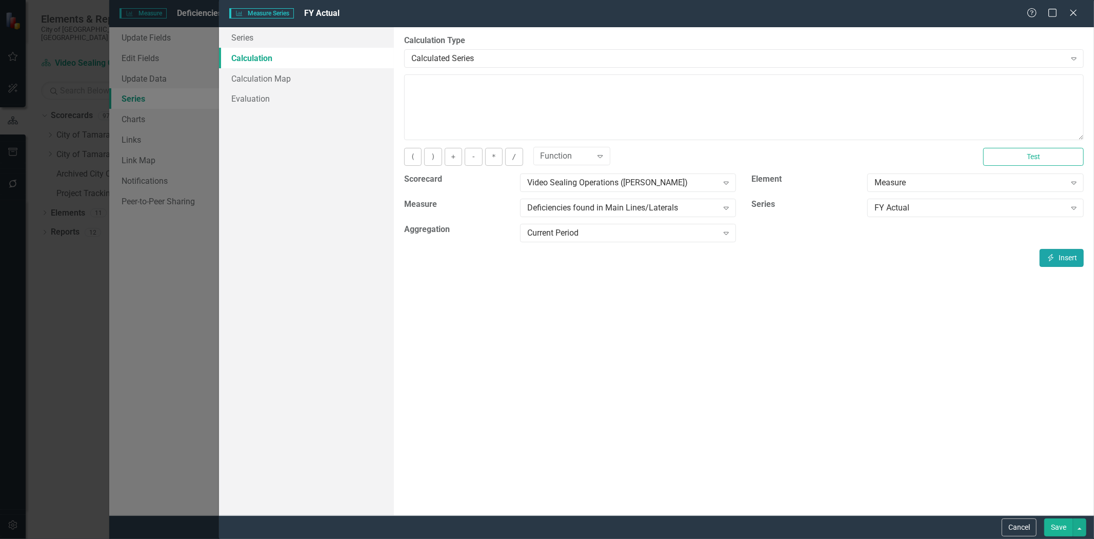
click at [1070, 260] on button "Insert Insert" at bounding box center [1062, 258] width 44 height 18
type textarea "[m2008682][FY Actual][CurrentPeriod]"
click at [1057, 523] on button "Save" at bounding box center [1058, 527] width 29 height 18
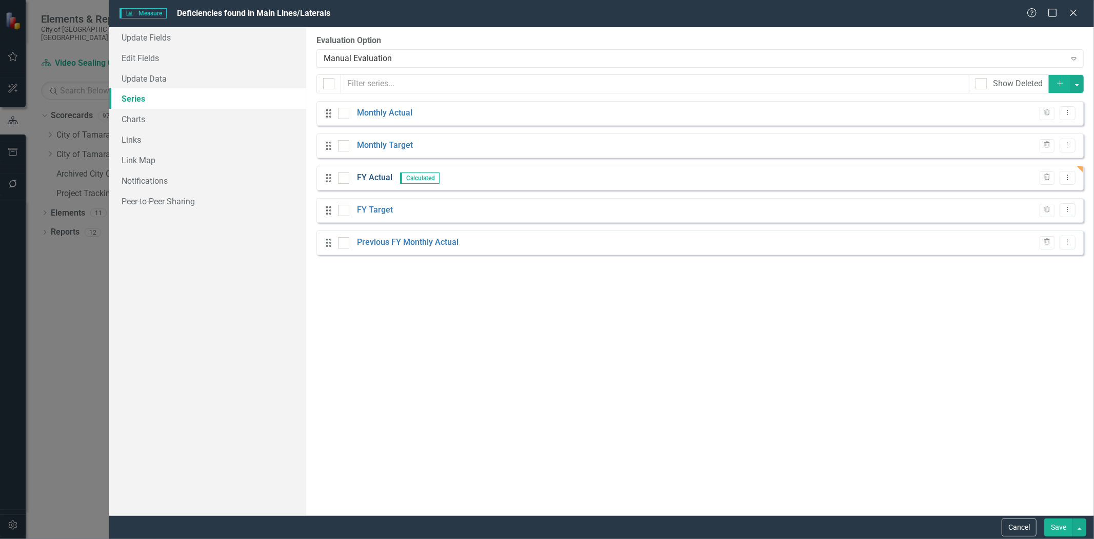
click at [378, 178] on link "FY Actual" at bounding box center [374, 178] width 35 height 12
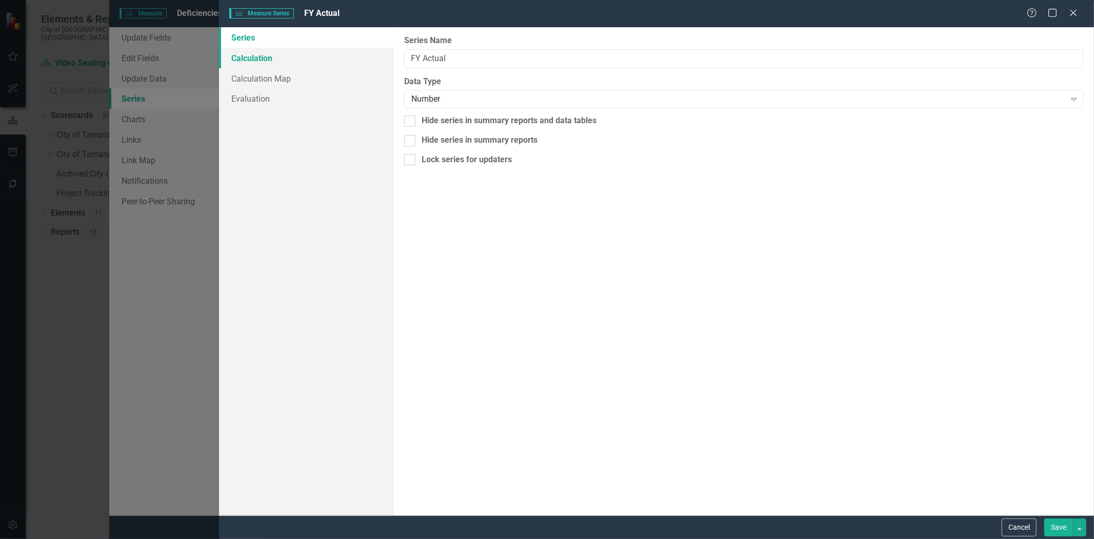
click at [274, 57] on link "Calculation" at bounding box center [306, 58] width 175 height 21
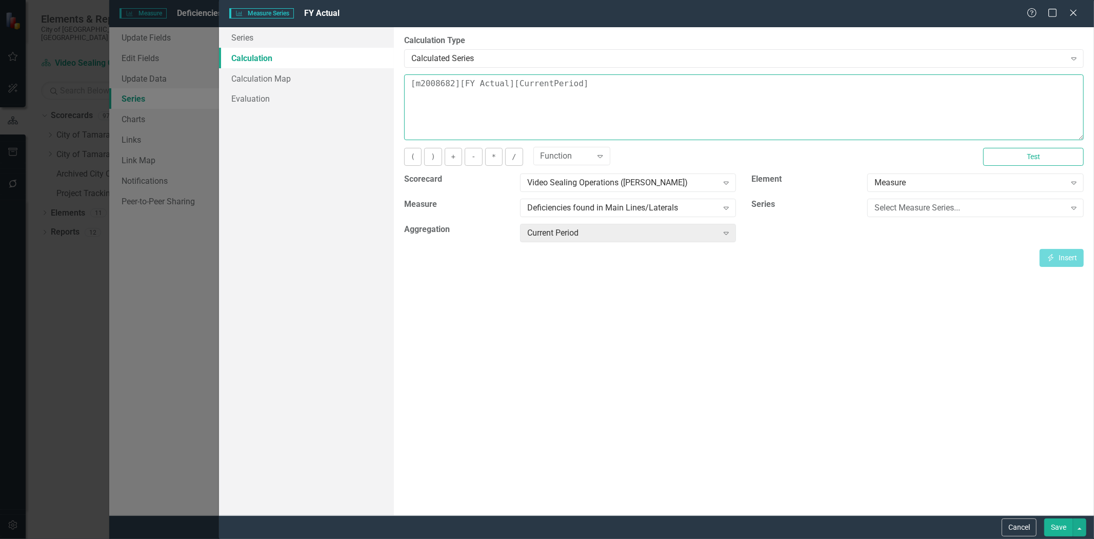
click at [629, 85] on textarea "[m2008682][FY Actual][CurrentPeriod]" at bounding box center [744, 107] width 680 height 66
click at [466, 156] on button "-" at bounding box center [473, 157] width 17 height 18
click at [920, 199] on div "Select Measure Series... Expand" at bounding box center [975, 208] width 216 height 18
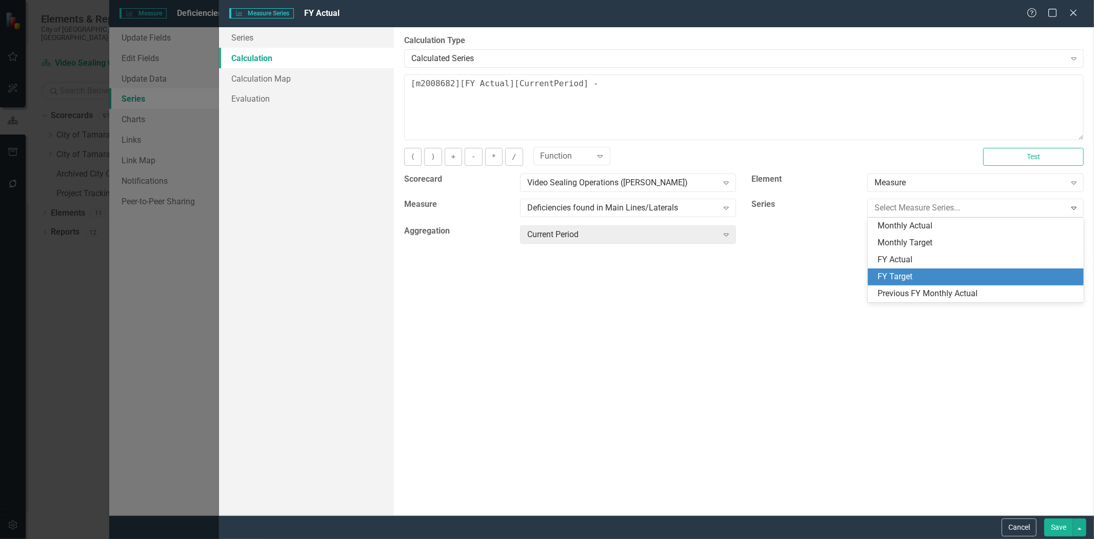
click at [894, 274] on div "FY Target" at bounding box center [978, 277] width 200 height 12
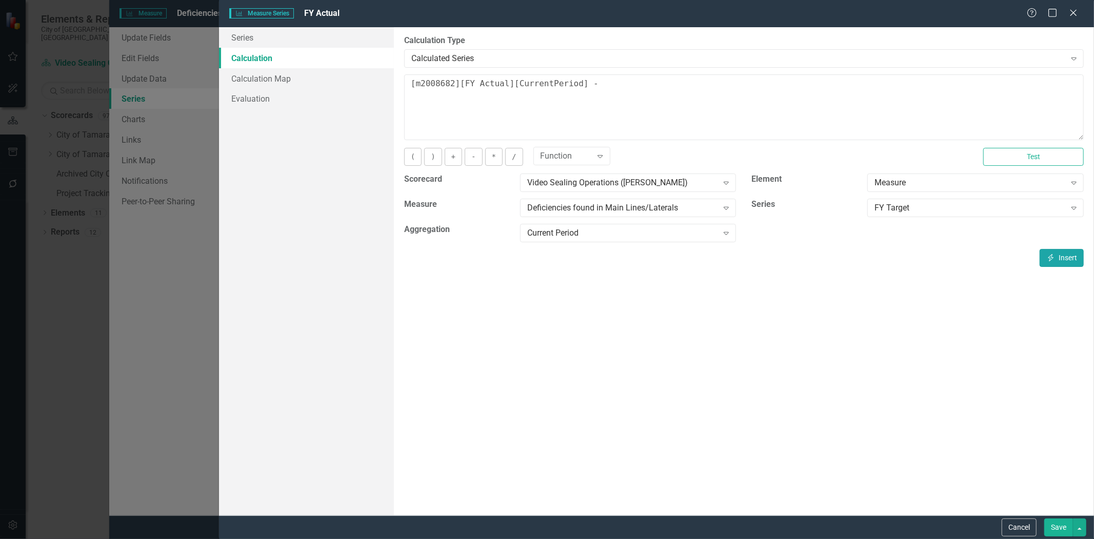
click at [1049, 263] on button "Insert Insert" at bounding box center [1062, 258] width 44 height 18
type textarea "[m2008682][FY Actual][CurrentPeriod] - [m2008682][FY Target][CurrentPeriod]"
click at [1064, 527] on button "Save" at bounding box center [1058, 527] width 29 height 18
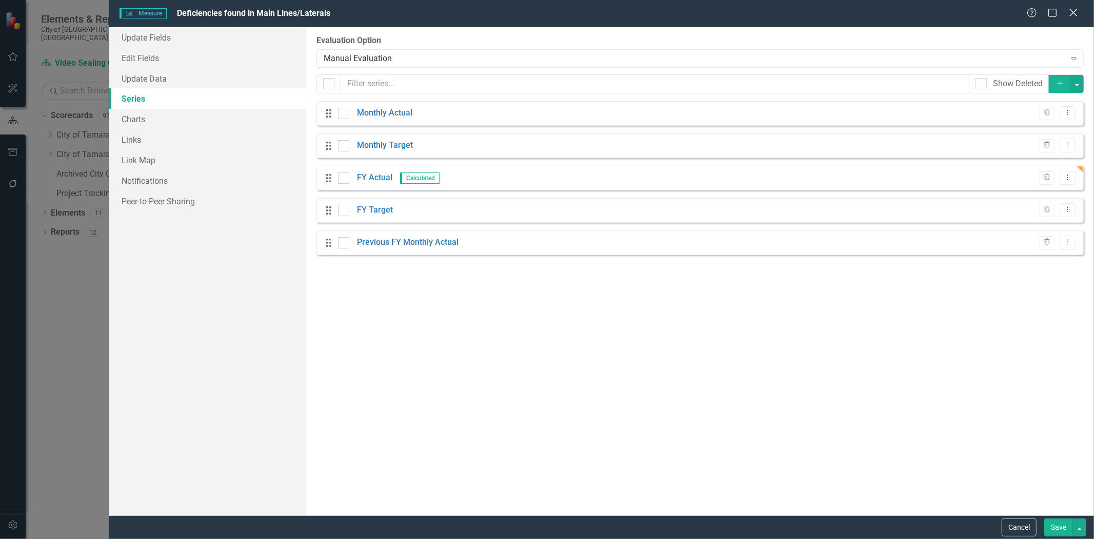
click at [1074, 19] on div "Close" at bounding box center [1073, 14] width 13 height 14
